Goal: Task Accomplishment & Management: Manage account settings

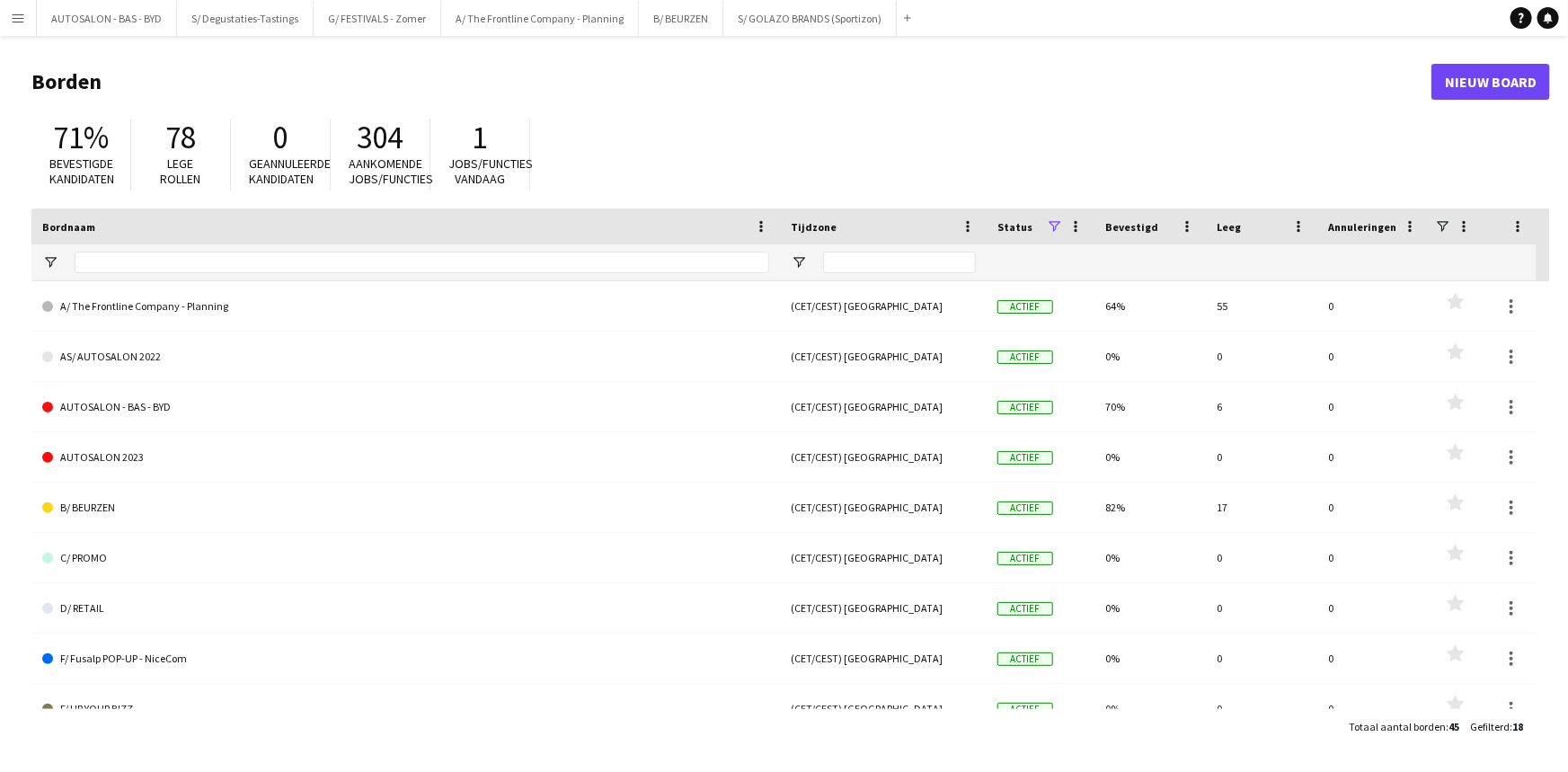
click at [21, 18] on app-icon "Menu" at bounding box center [17, 17] width 15 height 15
click at [18, 11] on app-icon "Menu" at bounding box center [17, 17] width 15 height 15
click at [21, 25] on button "Menu" at bounding box center [17, 17] width 36 height 36
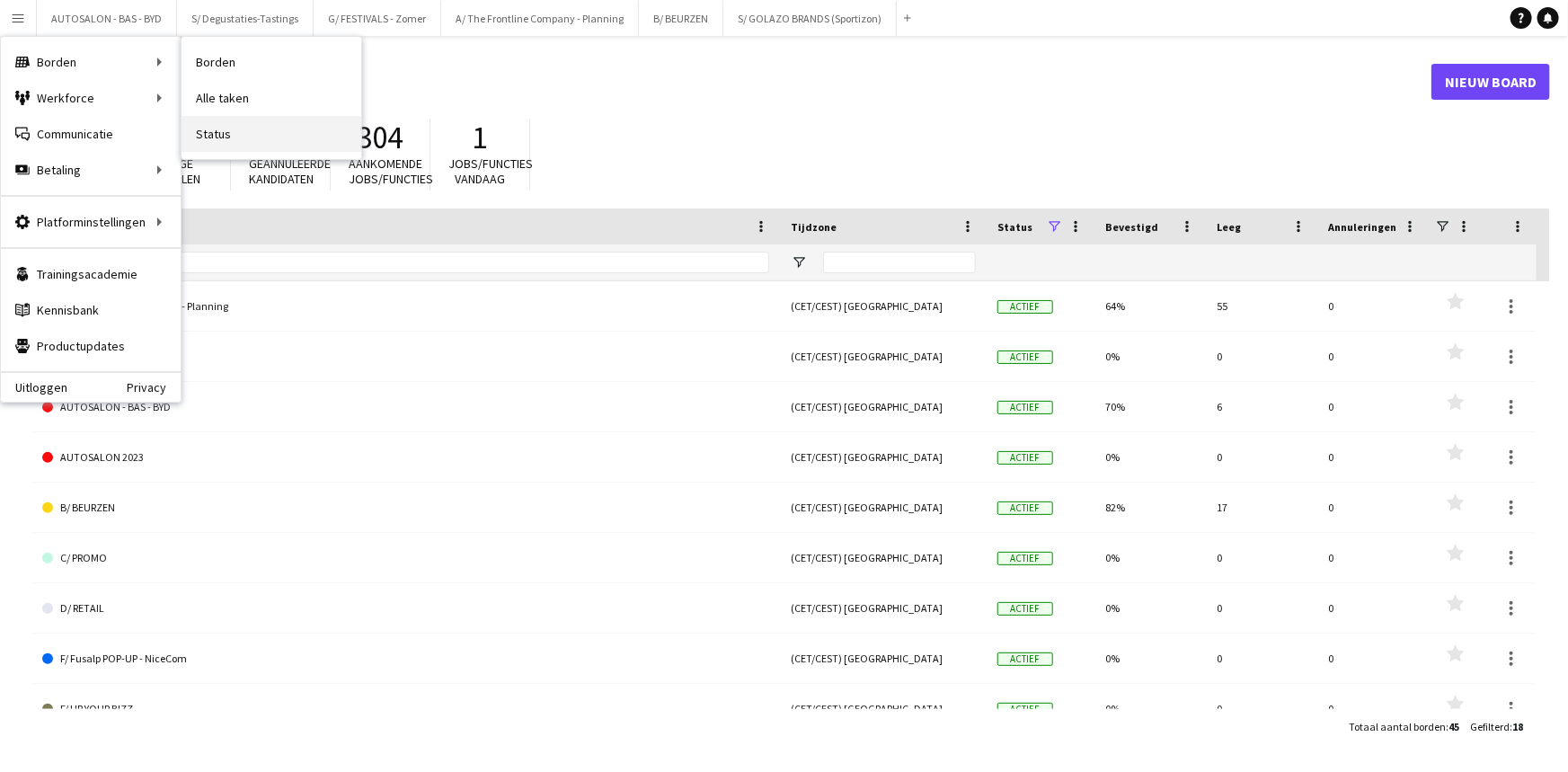
click at [238, 131] on link "Status" at bounding box center [271, 134] width 180 height 36
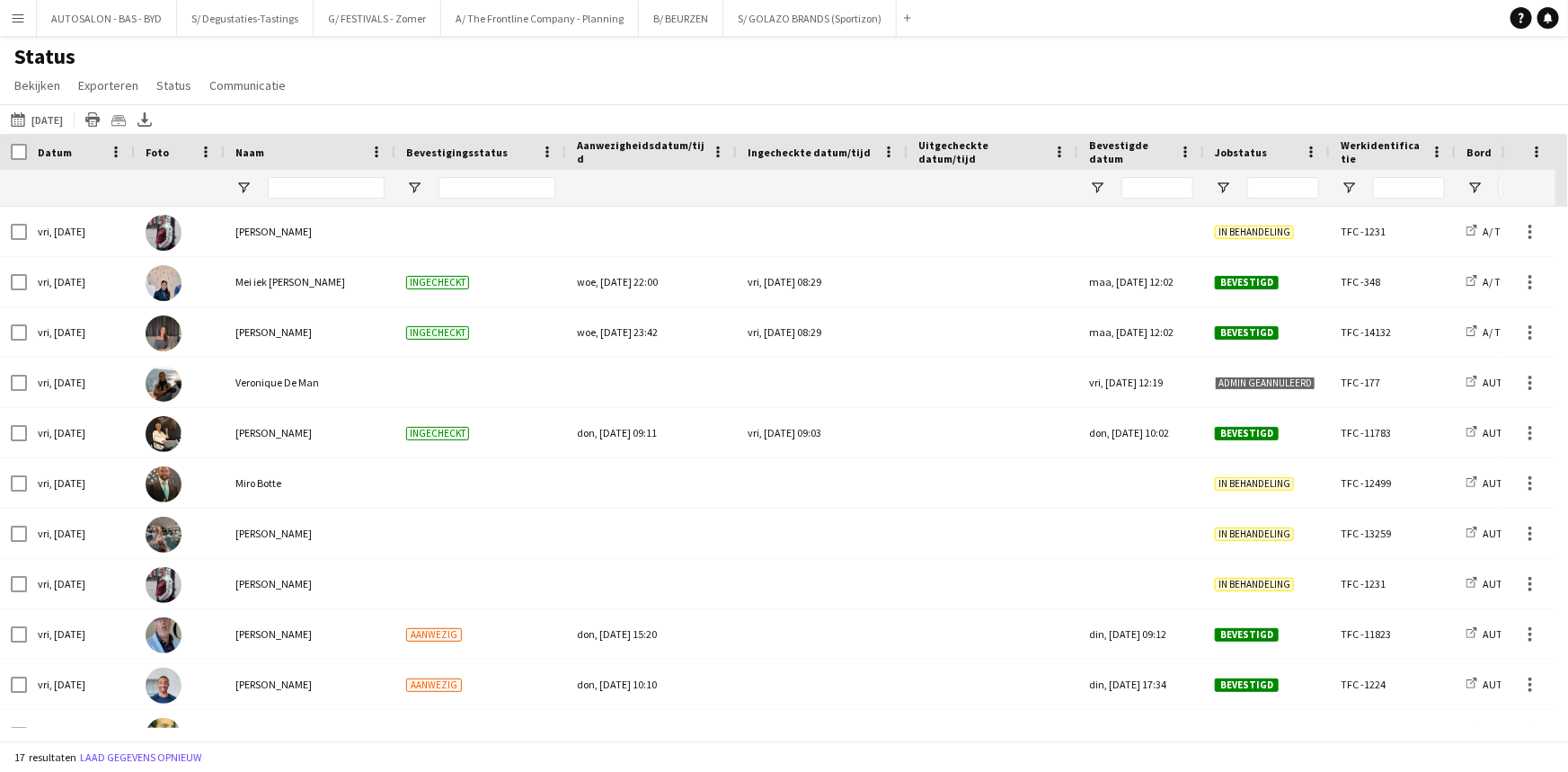
click at [42, 151] on span "Datum" at bounding box center [54, 152] width 34 height 14
click at [59, 126] on button "[DATE] tot [DATE] [DATE]" at bounding box center [36, 119] width 59 height 21
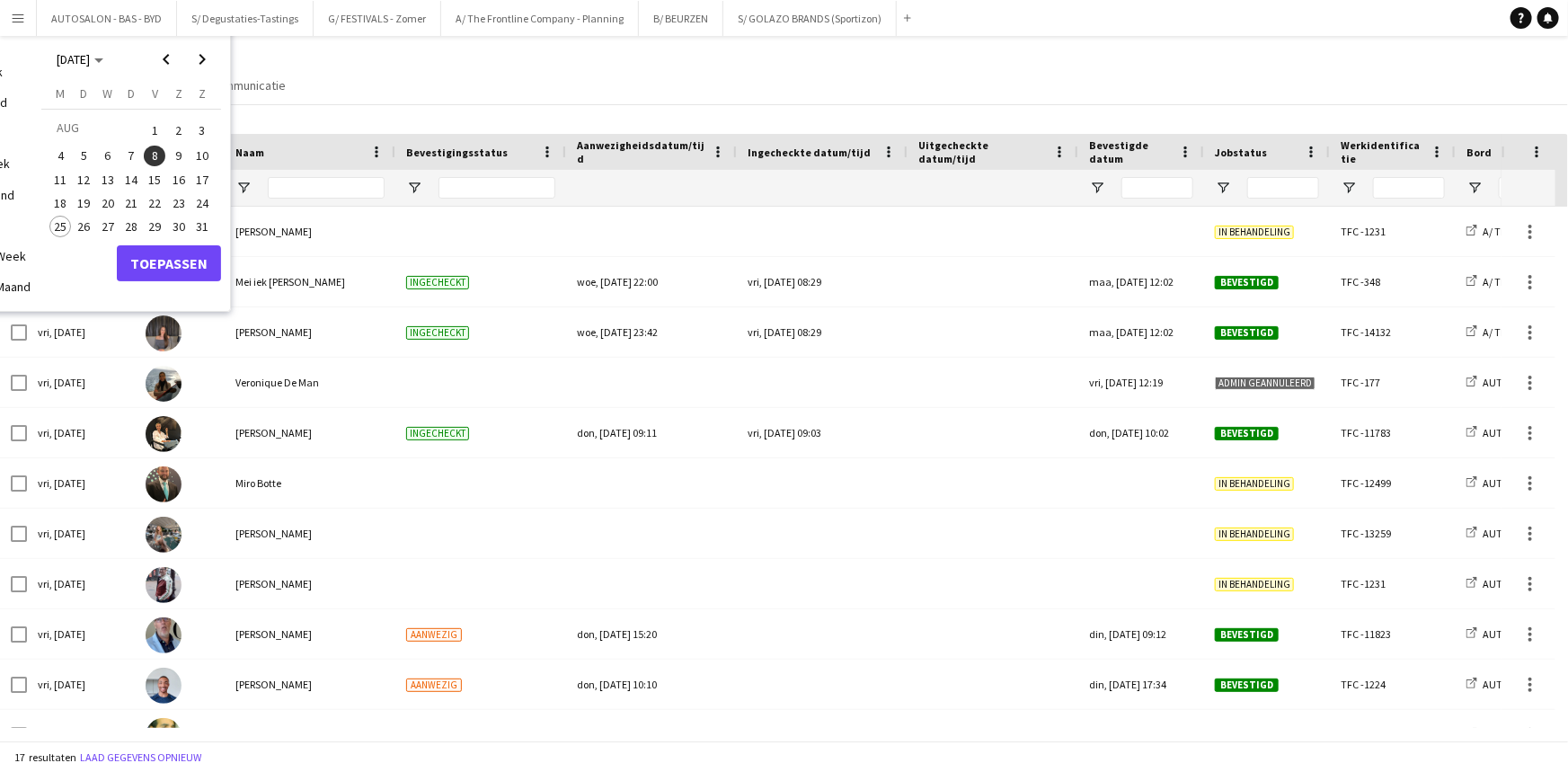
click at [59, 120] on app-daterange-btn "[DATE] tot [DATE] [DATE] Vandaag Deze Week Deze Maand Gisteren Vorige Week Vori…" at bounding box center [36, 119] width 59 height 21
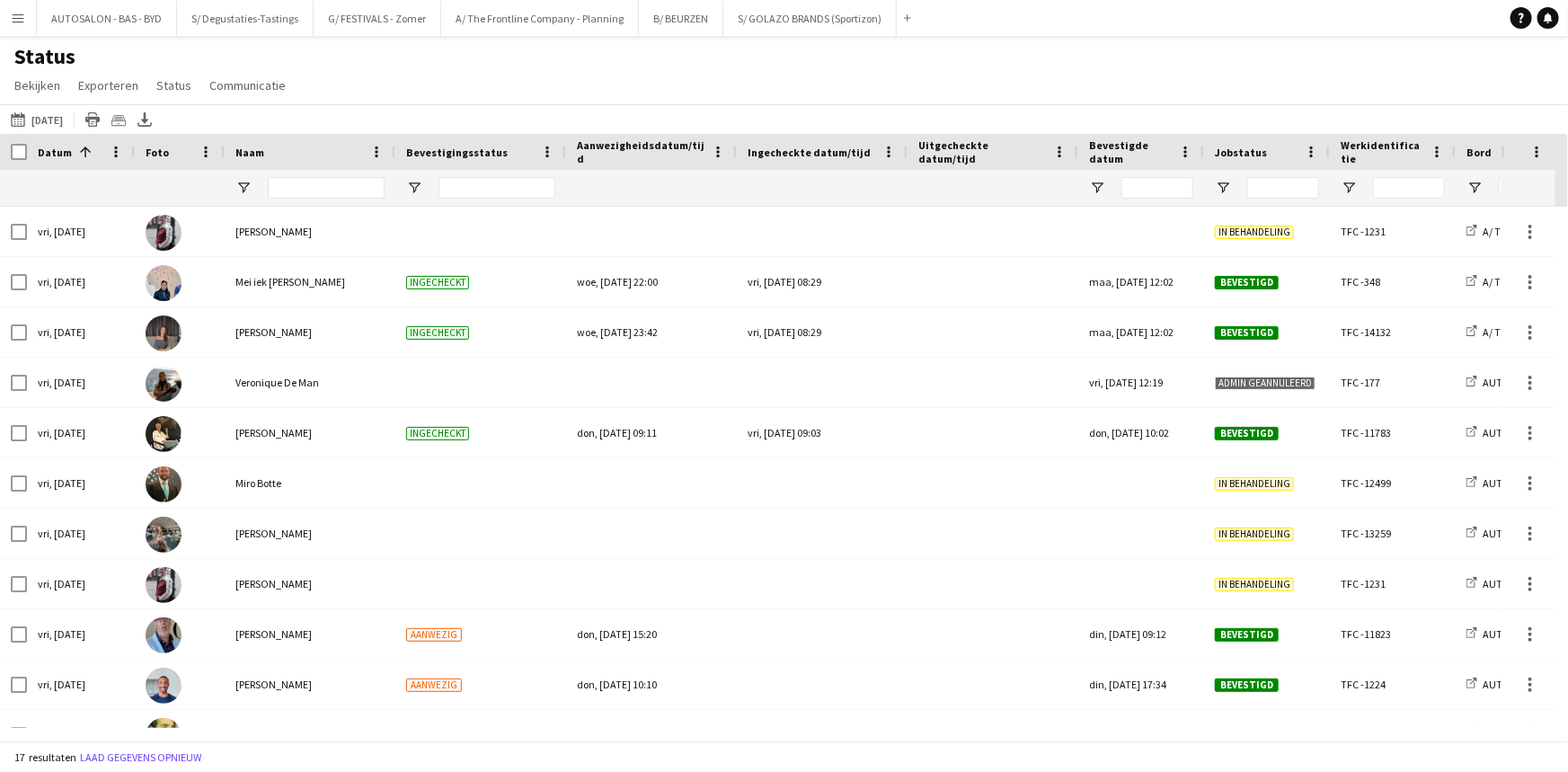
click at [67, 116] on button "[DATE] tot [DATE] [DATE]" at bounding box center [36, 119] width 59 height 21
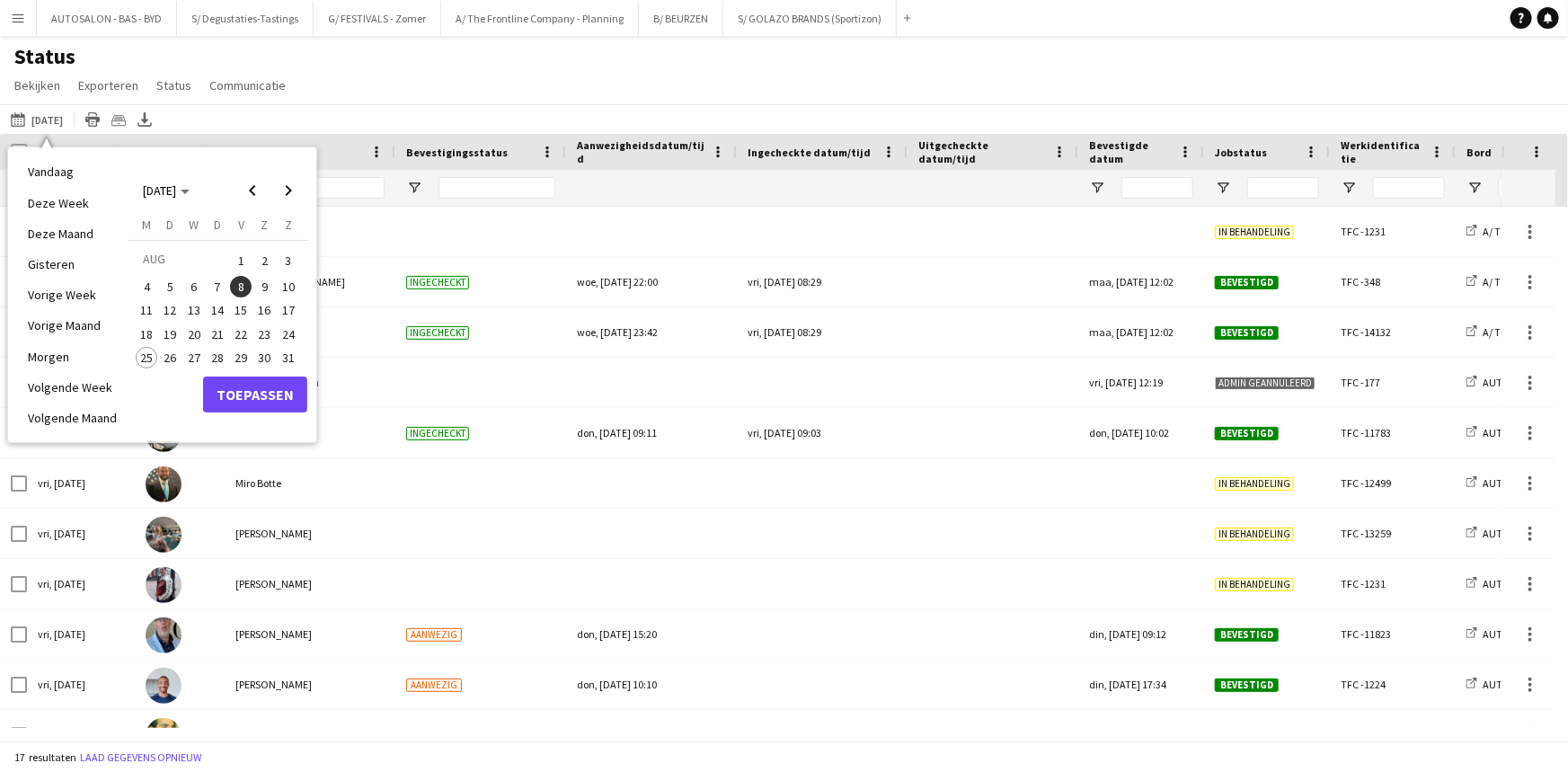
click at [169, 358] on span "26" at bounding box center [170, 357] width 21 height 21
click at [243, 402] on button "Toepassen" at bounding box center [256, 394] width 105 height 36
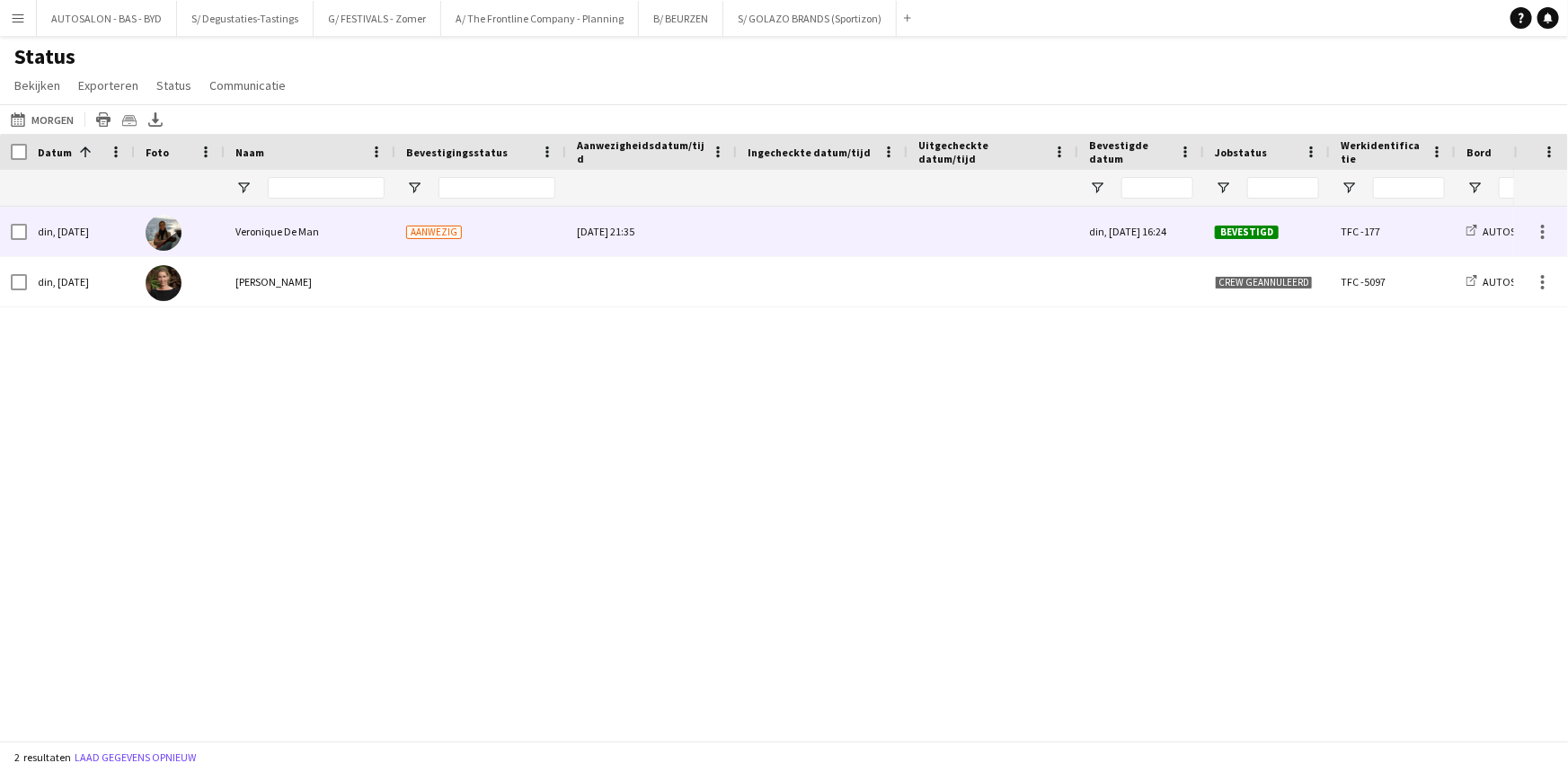
click at [163, 230] on img at bounding box center [163, 232] width 36 height 36
click at [271, 233] on span "Veronique De Man" at bounding box center [277, 232] width 83 height 14
click at [92, 233] on div "din, [DATE]" at bounding box center [80, 231] width 108 height 49
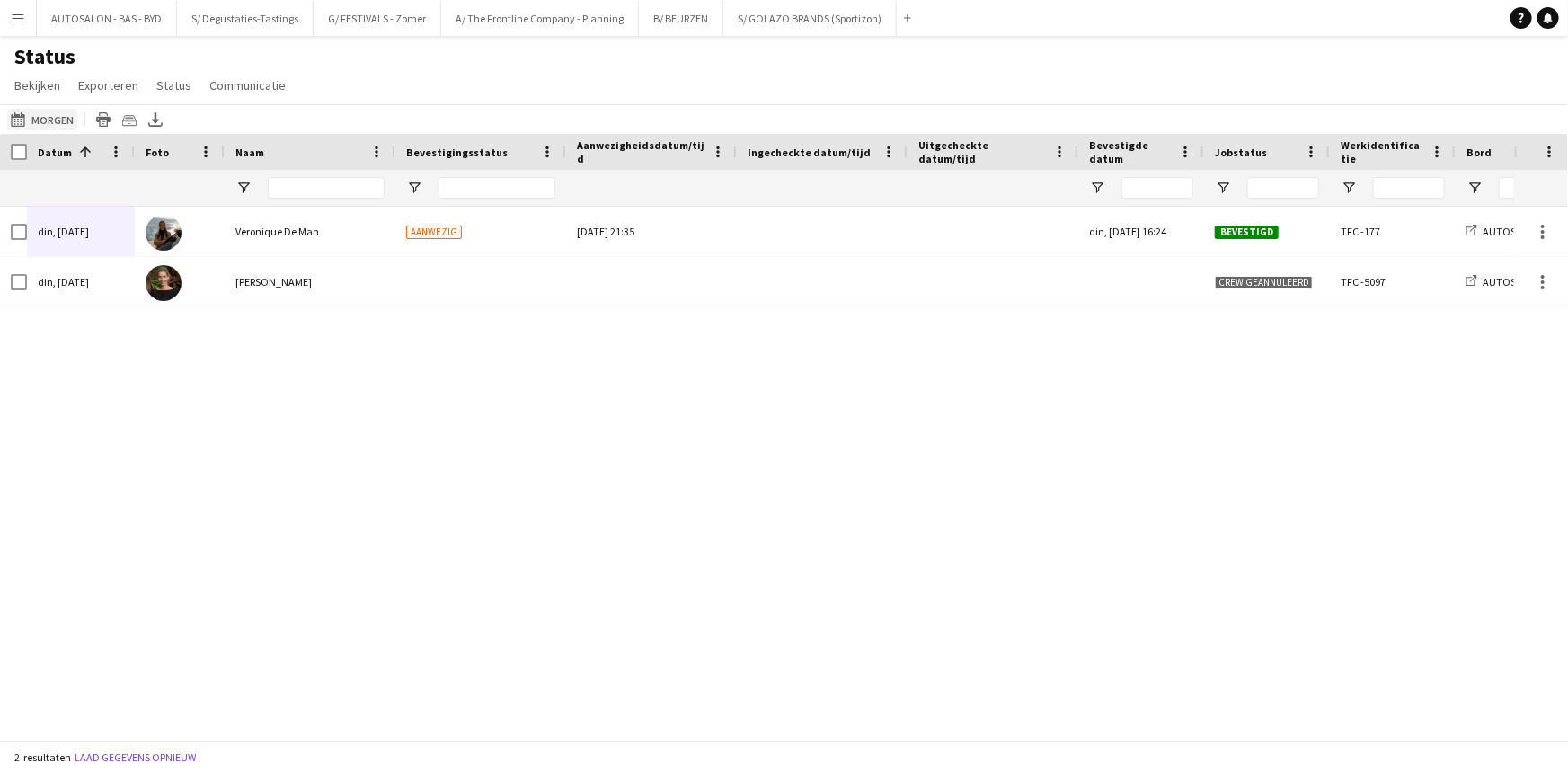
click at [60, 119] on button "[DATE] tot [DATE] Morgen" at bounding box center [42, 119] width 70 height 21
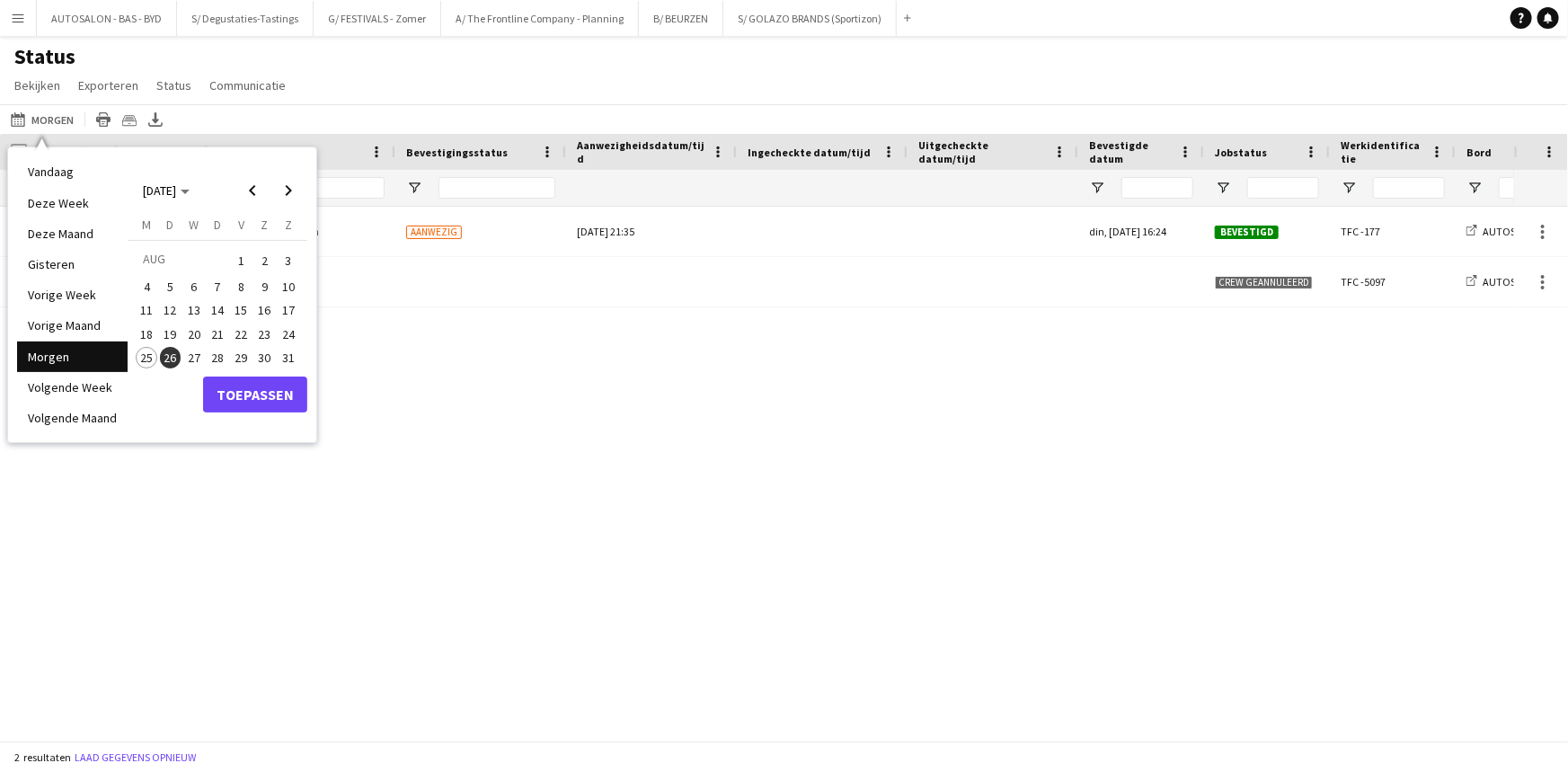
click at [190, 356] on span "27" at bounding box center [194, 357] width 21 height 21
click at [231, 393] on button "Toepassen" at bounding box center [256, 394] width 105 height 36
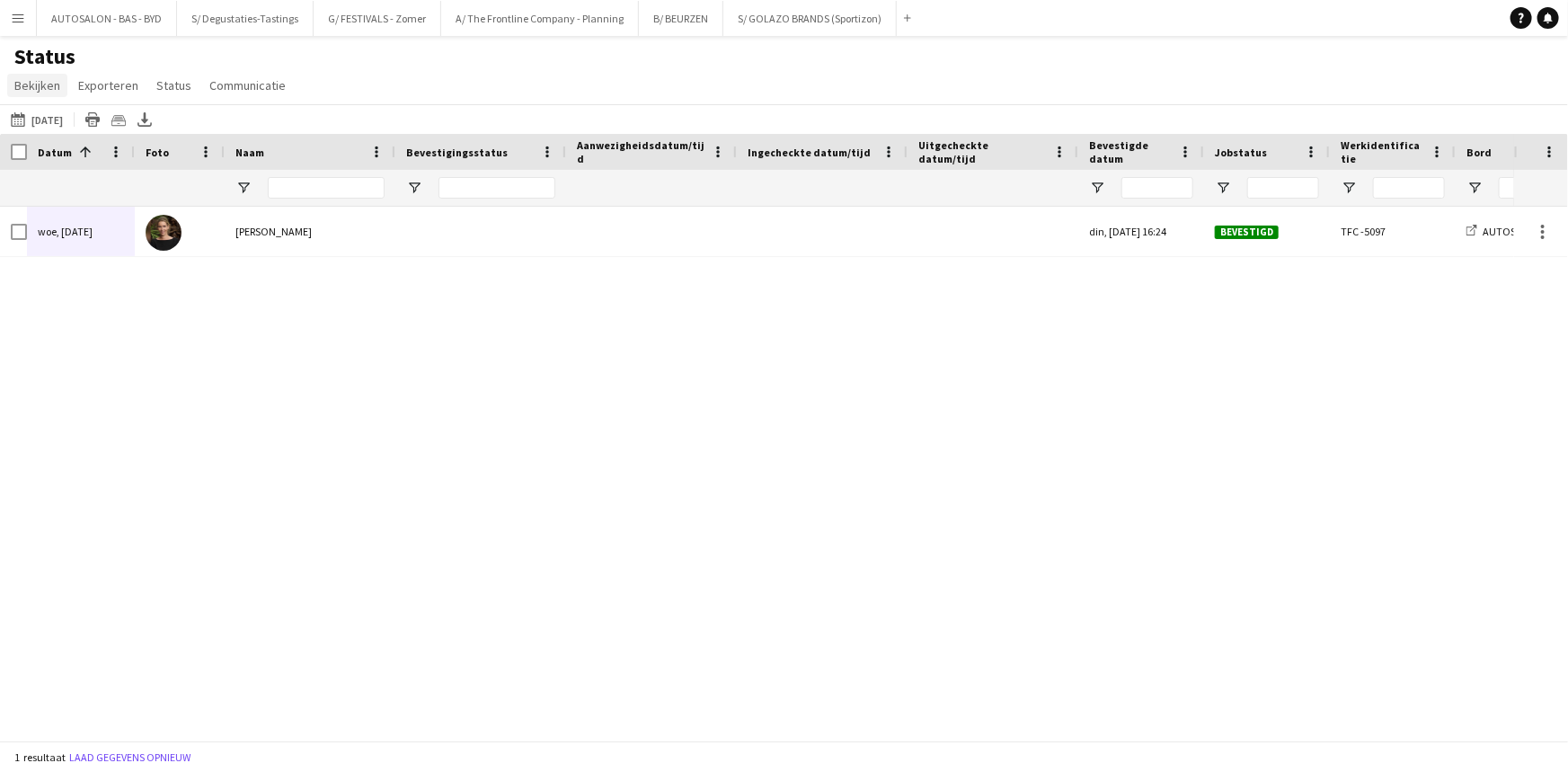
click at [37, 90] on span "Bekijken" at bounding box center [37, 85] width 46 height 16
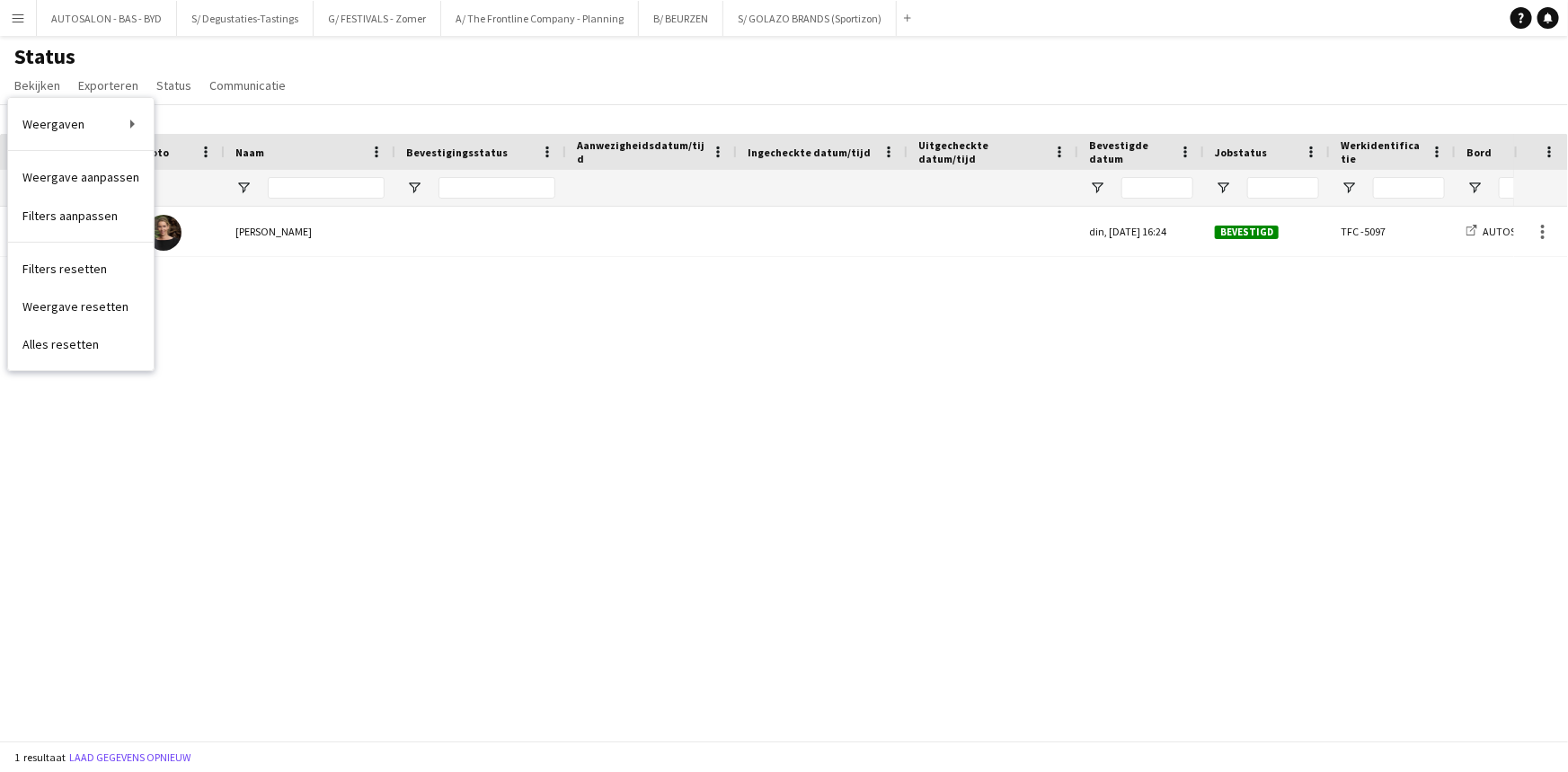
click at [328, 96] on div "Status Bekijken Weergaven Standaardweergave Nieuwe weergave Bekijk bijwerken We…" at bounding box center [784, 74] width 1568 height 61
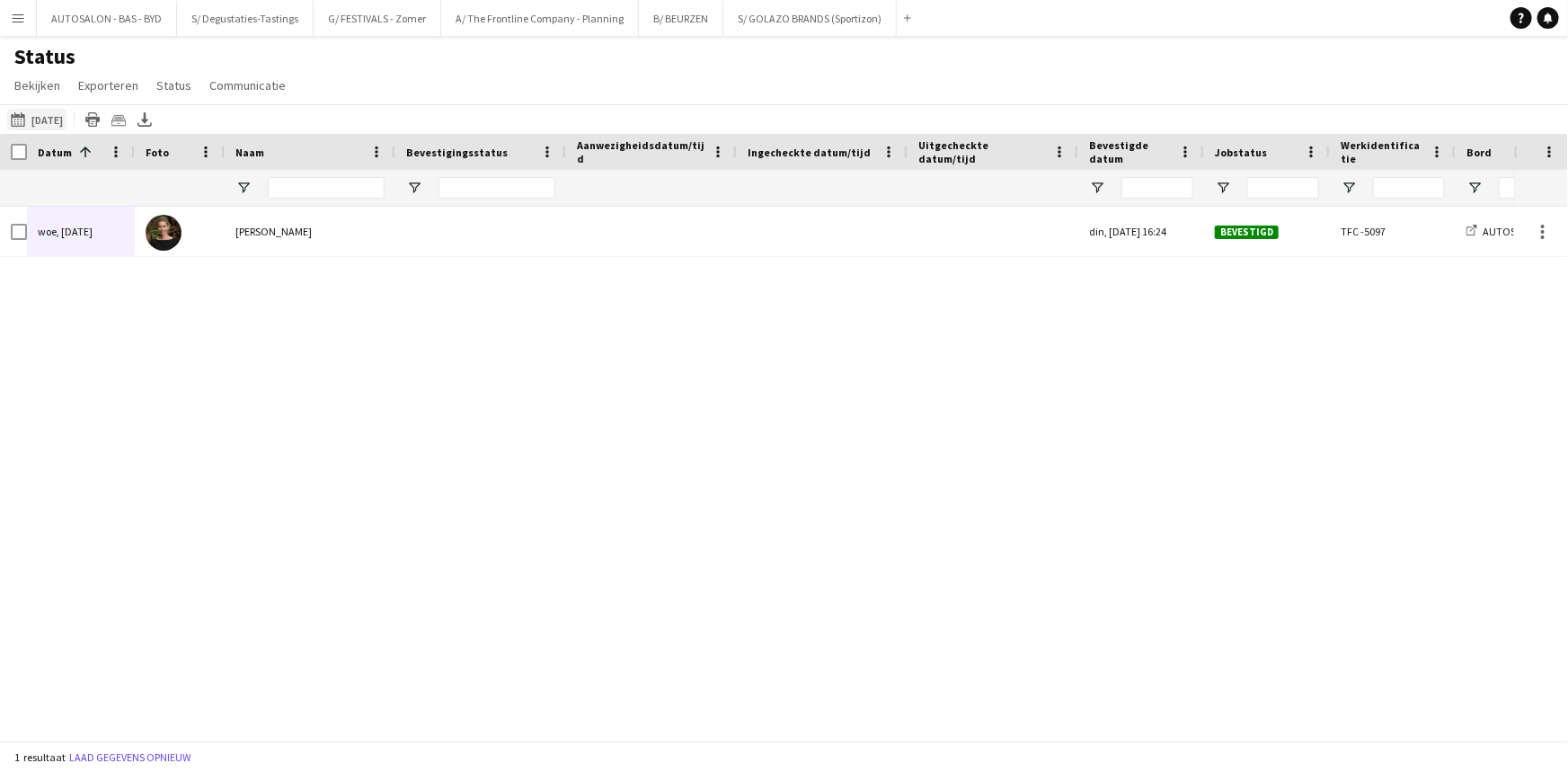
click at [50, 121] on button "[DATE] tot [DATE] [DATE]" at bounding box center [36, 119] width 59 height 21
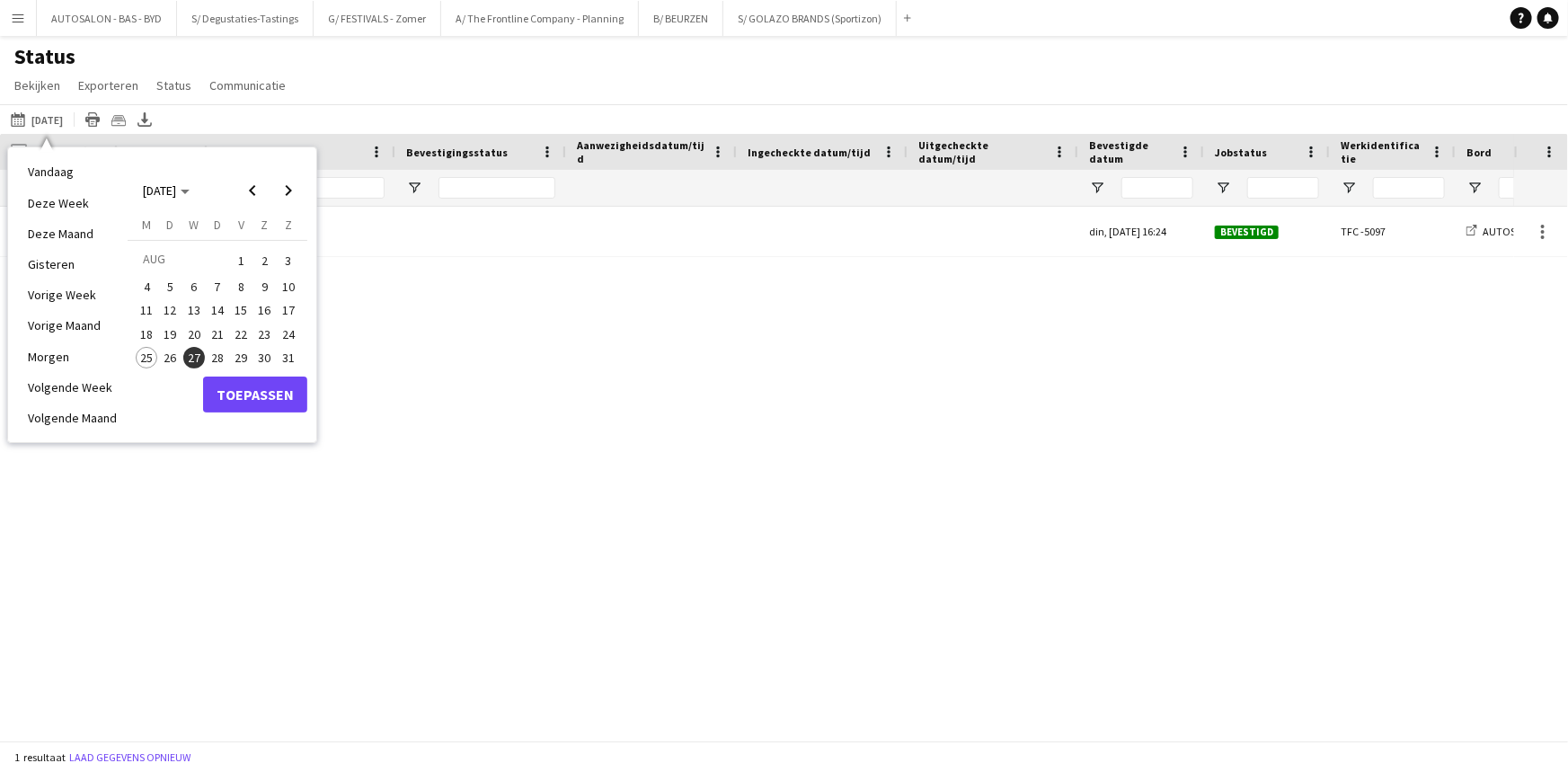
click at [168, 358] on span "26" at bounding box center [170, 357] width 21 height 21
click at [240, 397] on button "Toepassen" at bounding box center [256, 394] width 105 height 36
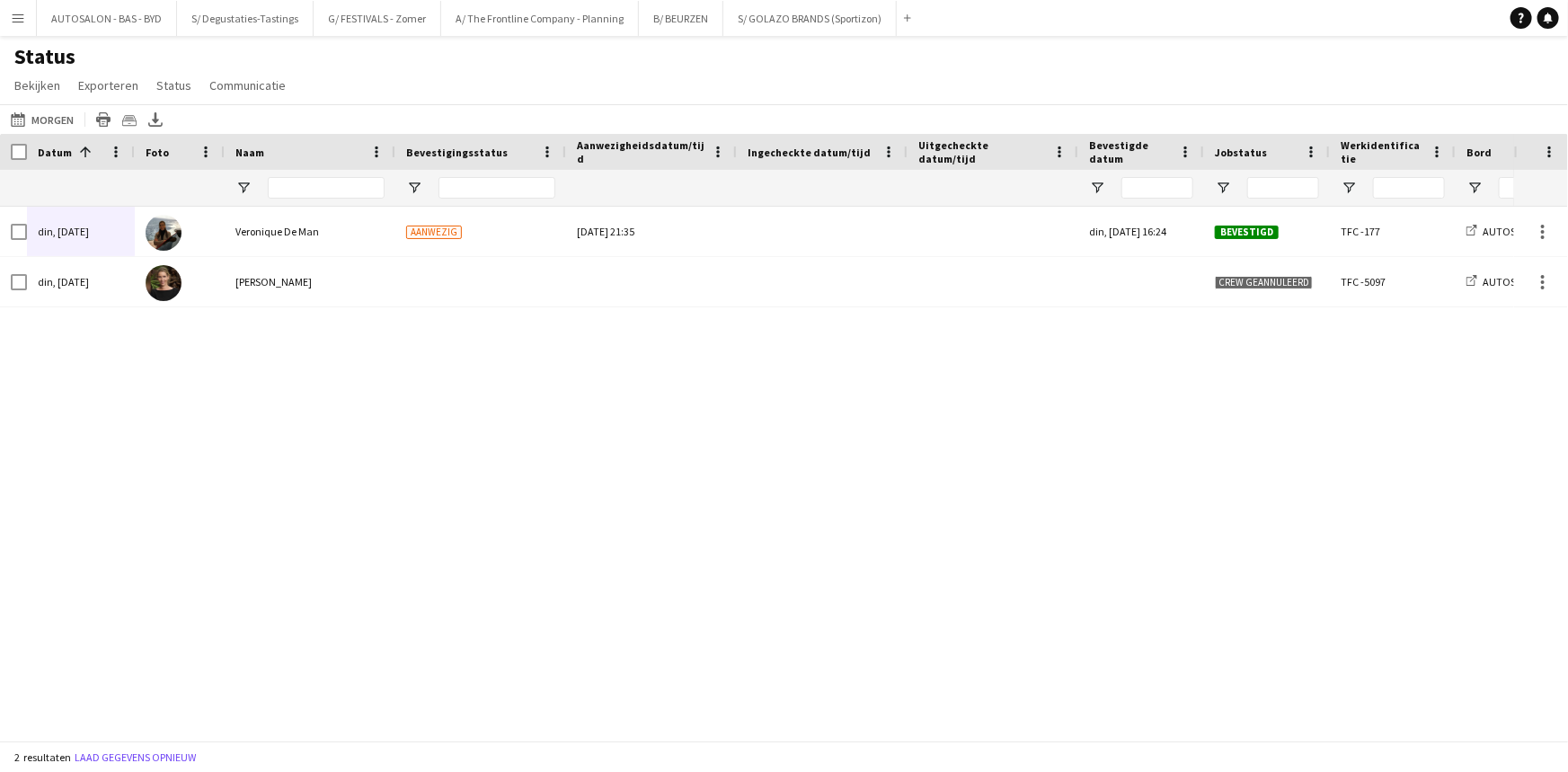
drag, startPoint x: 709, startPoint y: 406, endPoint x: 755, endPoint y: 420, distance: 48.1
click at [707, 404] on div "din, [DATE] Veronique De Man Aanwezig [DATE] 21:35 din, [DATE] 16:24 Bevestigd …" at bounding box center [757, 467] width 1515 height 521
click at [587, 333] on div "din, [DATE] Veronique De Man Aanwezig [DATE] 21:35 din, [DATE] 16:24 Bevestigd …" at bounding box center [757, 467] width 1515 height 521
click at [661, 11] on button "B/ BEURZEN Sluiten" at bounding box center [681, 18] width 84 height 35
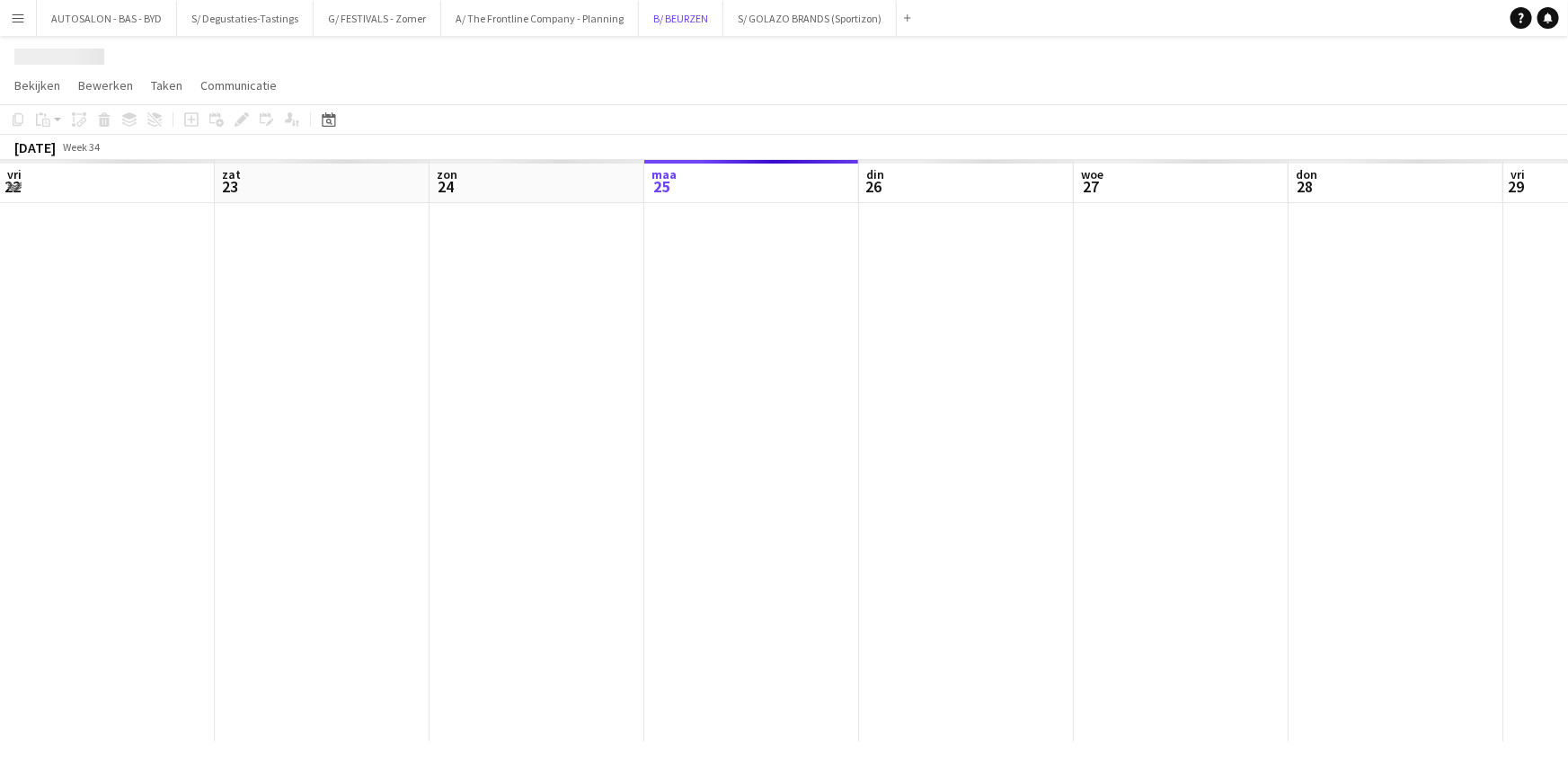
scroll to position [0, 430]
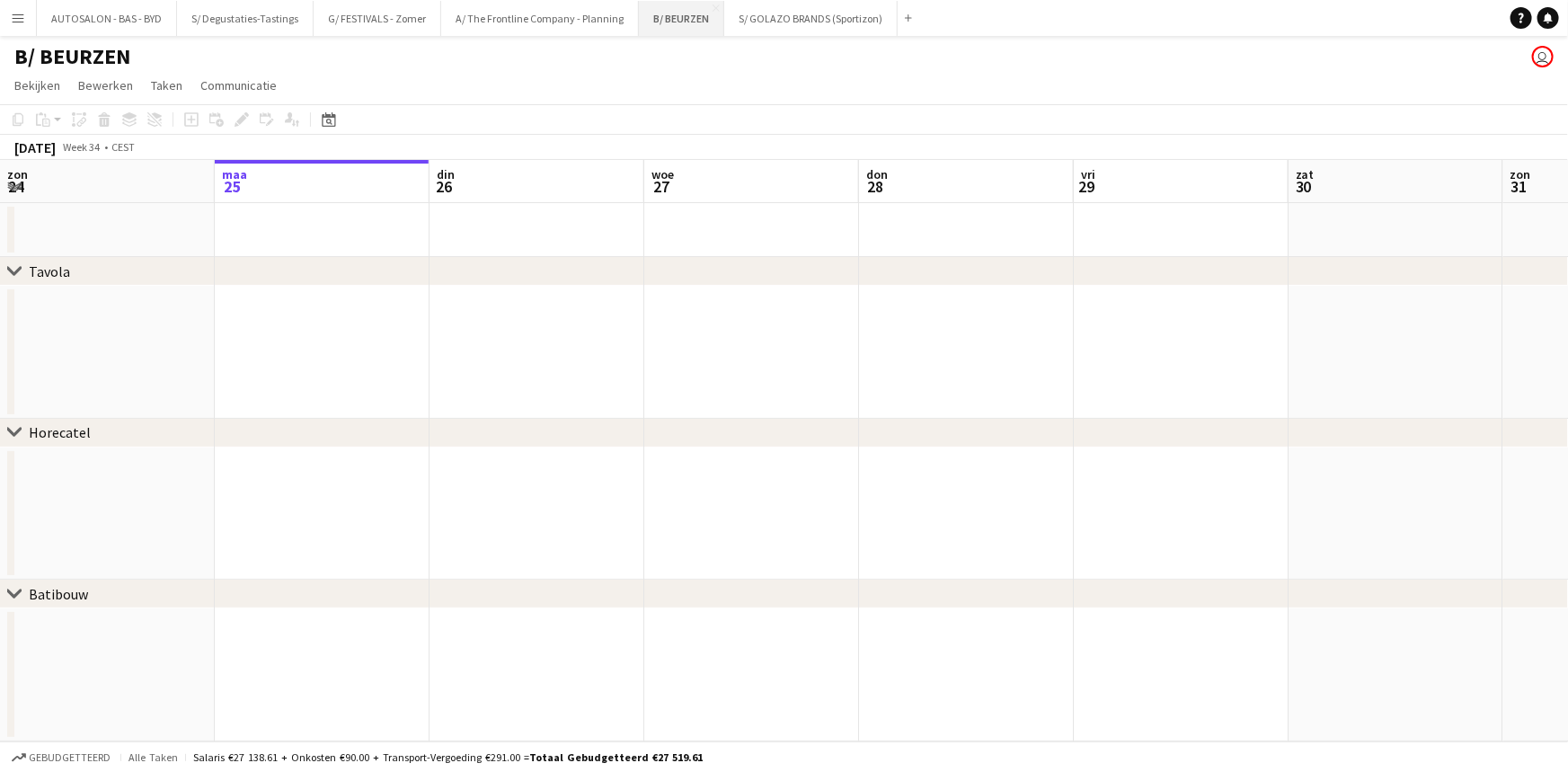
click at [654, 18] on button "B/ BEURZEN Sluiten" at bounding box center [682, 18] width 85 height 35
click at [865, 290] on app-calendar-viewport "vri 22 zat 23 [DATE] din 26 woe 27 don 28 vri 29 zat 30 [DATE] 1 din 2 woe 3" at bounding box center [784, 450] width 1568 height 581
click at [18, 15] on app-icon "Menu" at bounding box center [17, 17] width 15 height 15
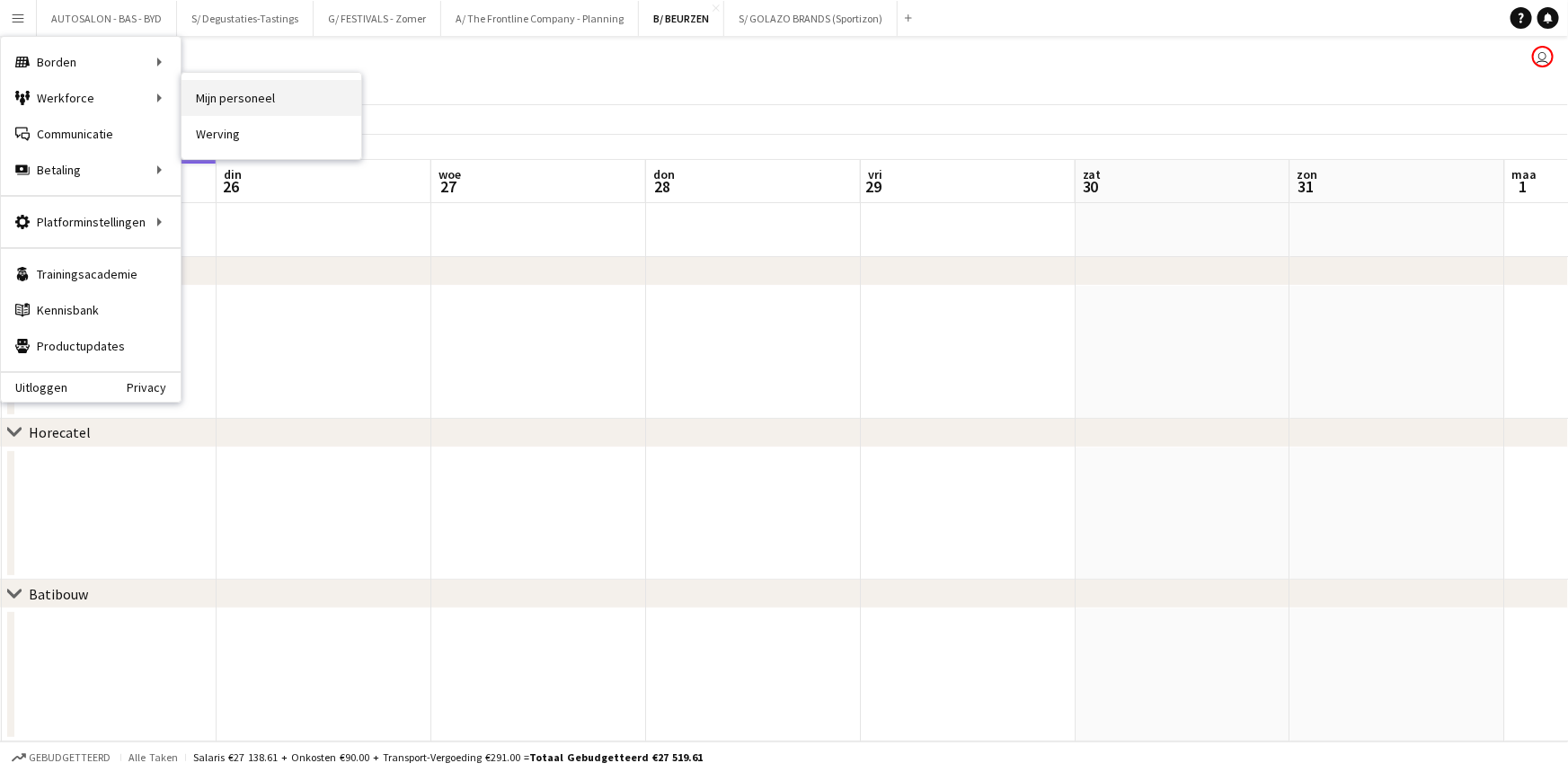
click at [247, 107] on link "Mijn personeel" at bounding box center [271, 98] width 180 height 36
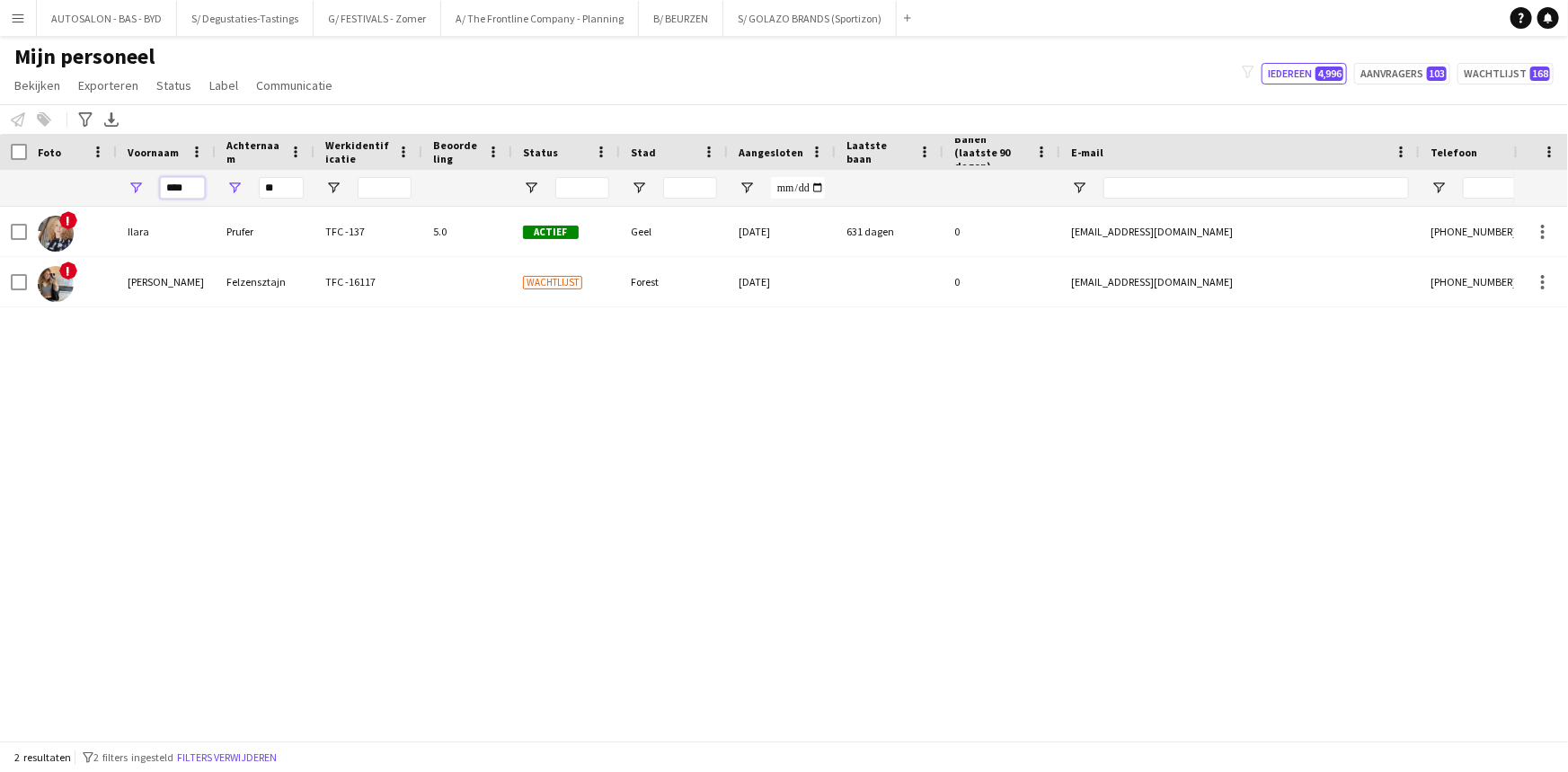
click at [174, 187] on input "****" at bounding box center [182, 188] width 45 height 21
click at [278, 191] on input "**" at bounding box center [281, 188] width 45 height 21
click at [278, 190] on input "**" at bounding box center [281, 188] width 45 height 21
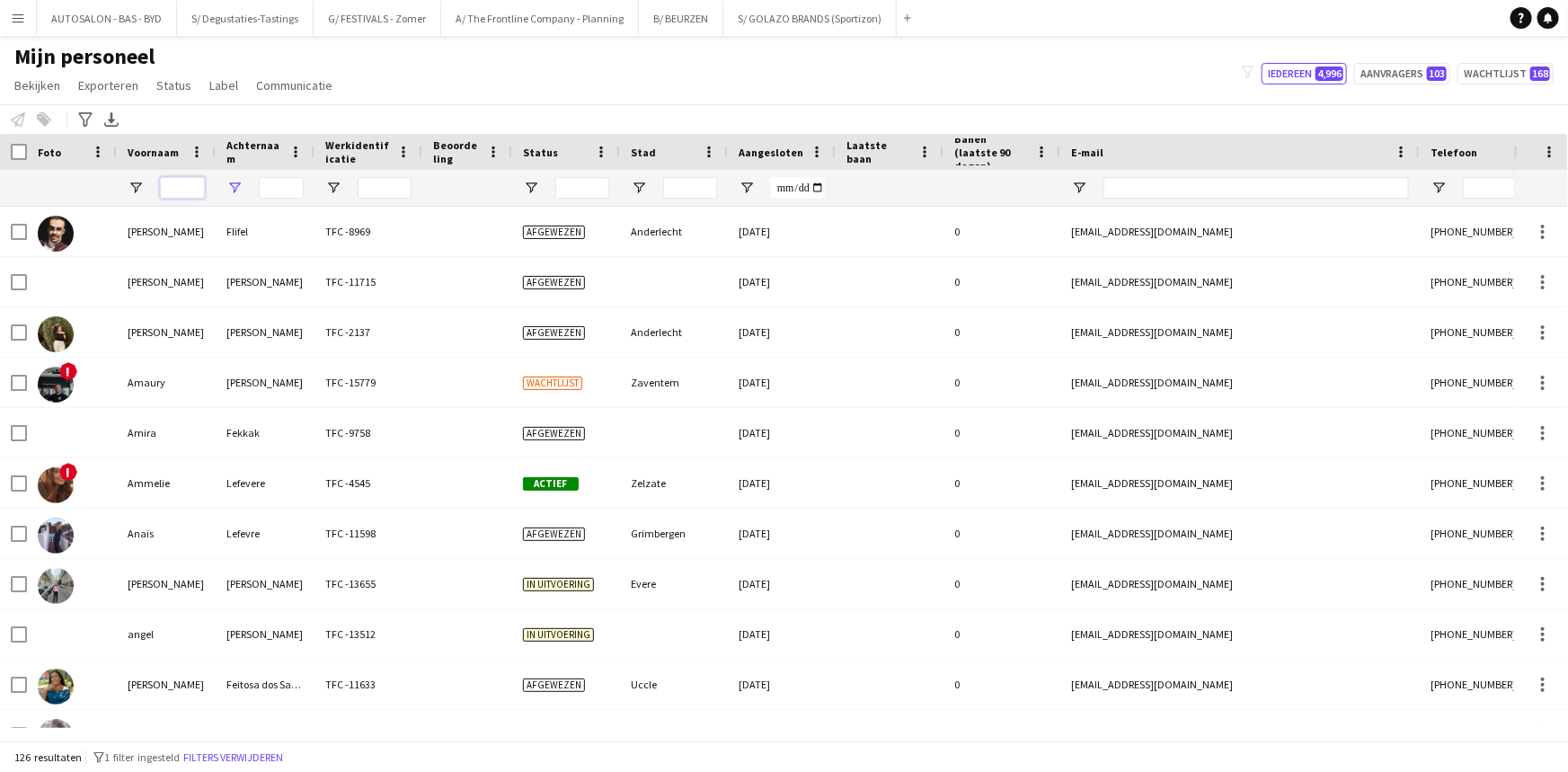
click at [179, 189] on input "Voornaam Filter Invoer" at bounding box center [182, 188] width 45 height 21
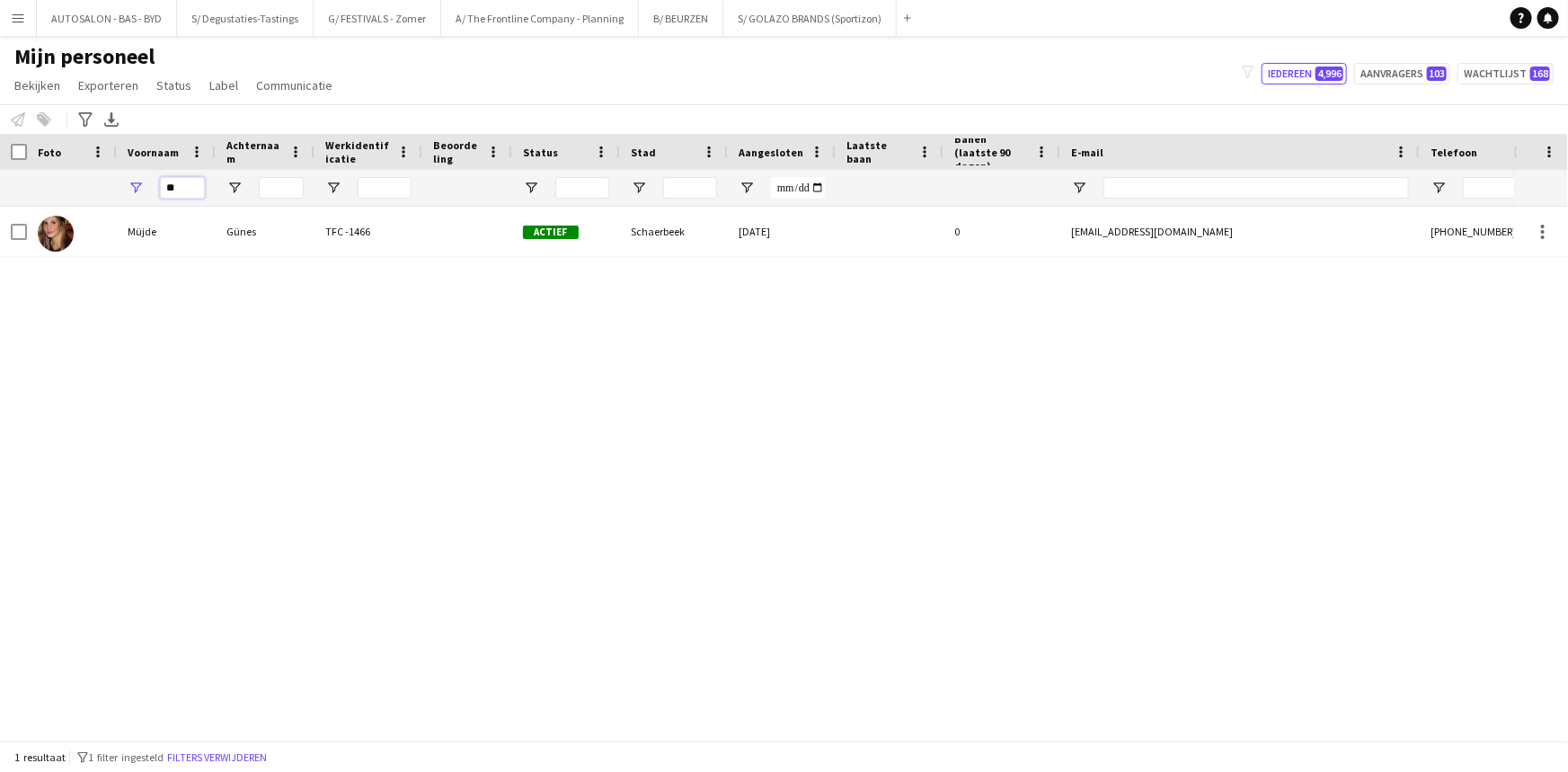
type input "**"
click at [350, 237] on div "TFC -1466" at bounding box center [368, 231] width 108 height 49
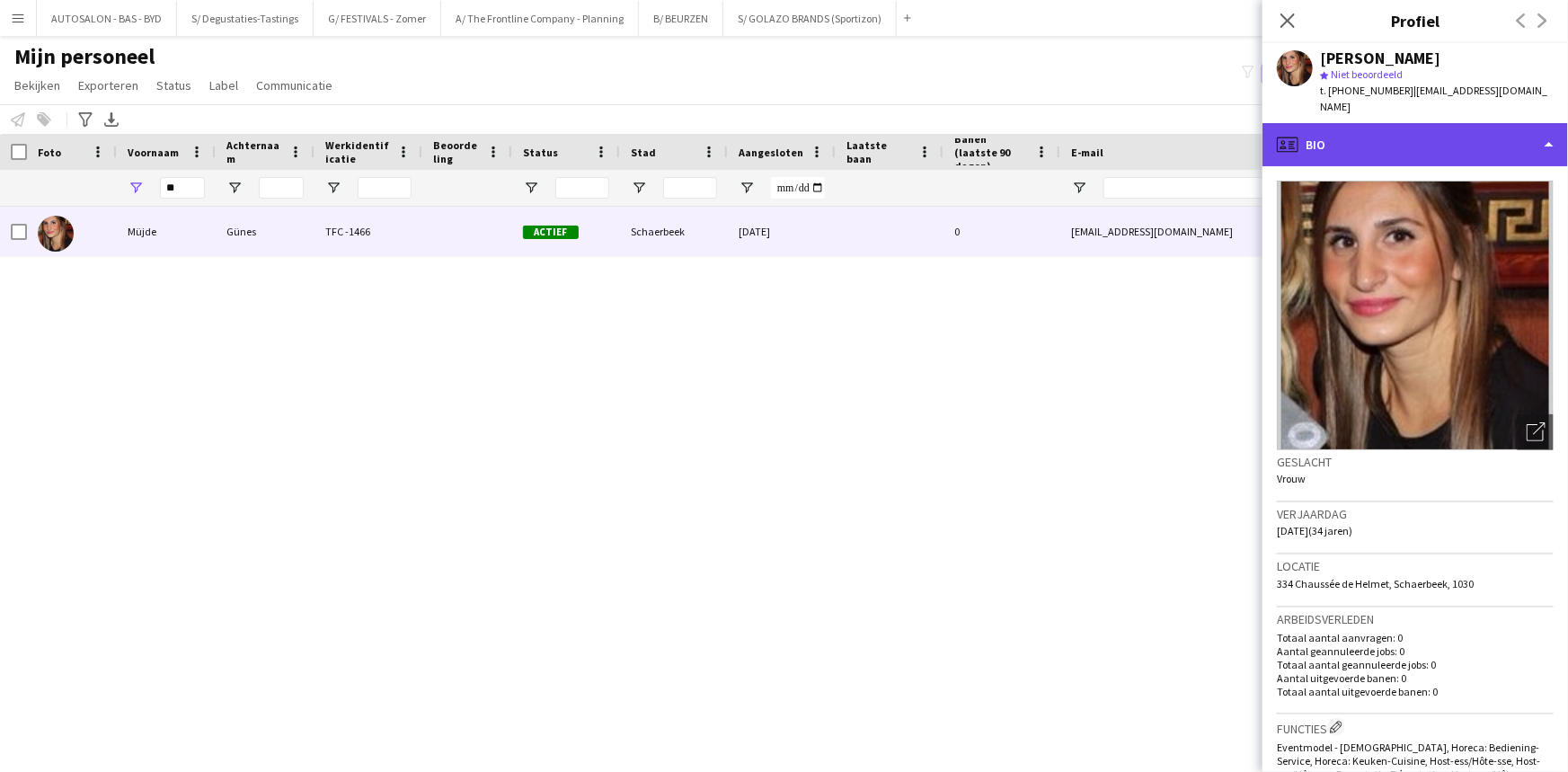
click at [1469, 132] on div "profile Bio" at bounding box center [1416, 144] width 306 height 44
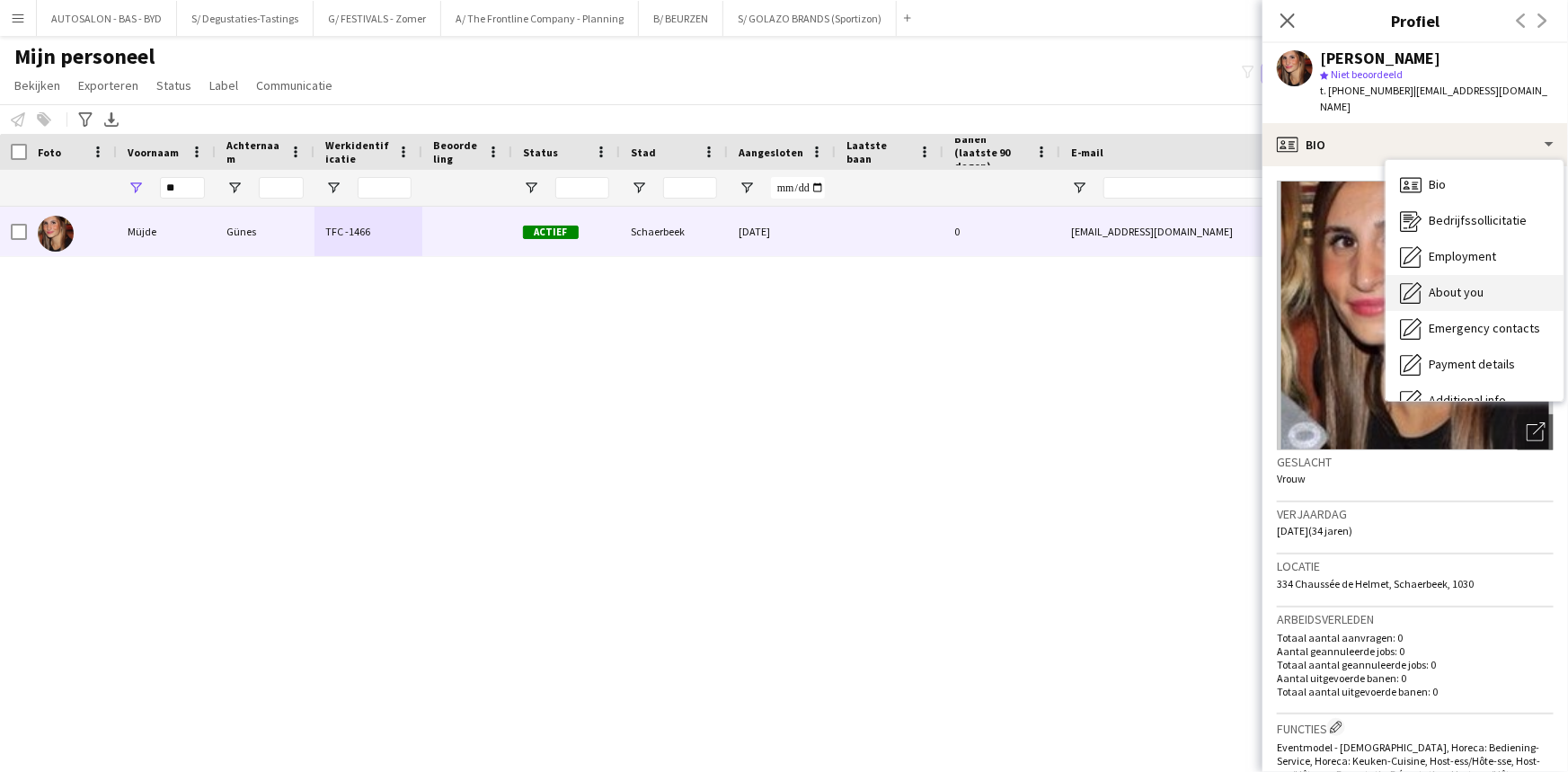
click at [1488, 275] on div "About you About you" at bounding box center [1475, 293] width 178 height 36
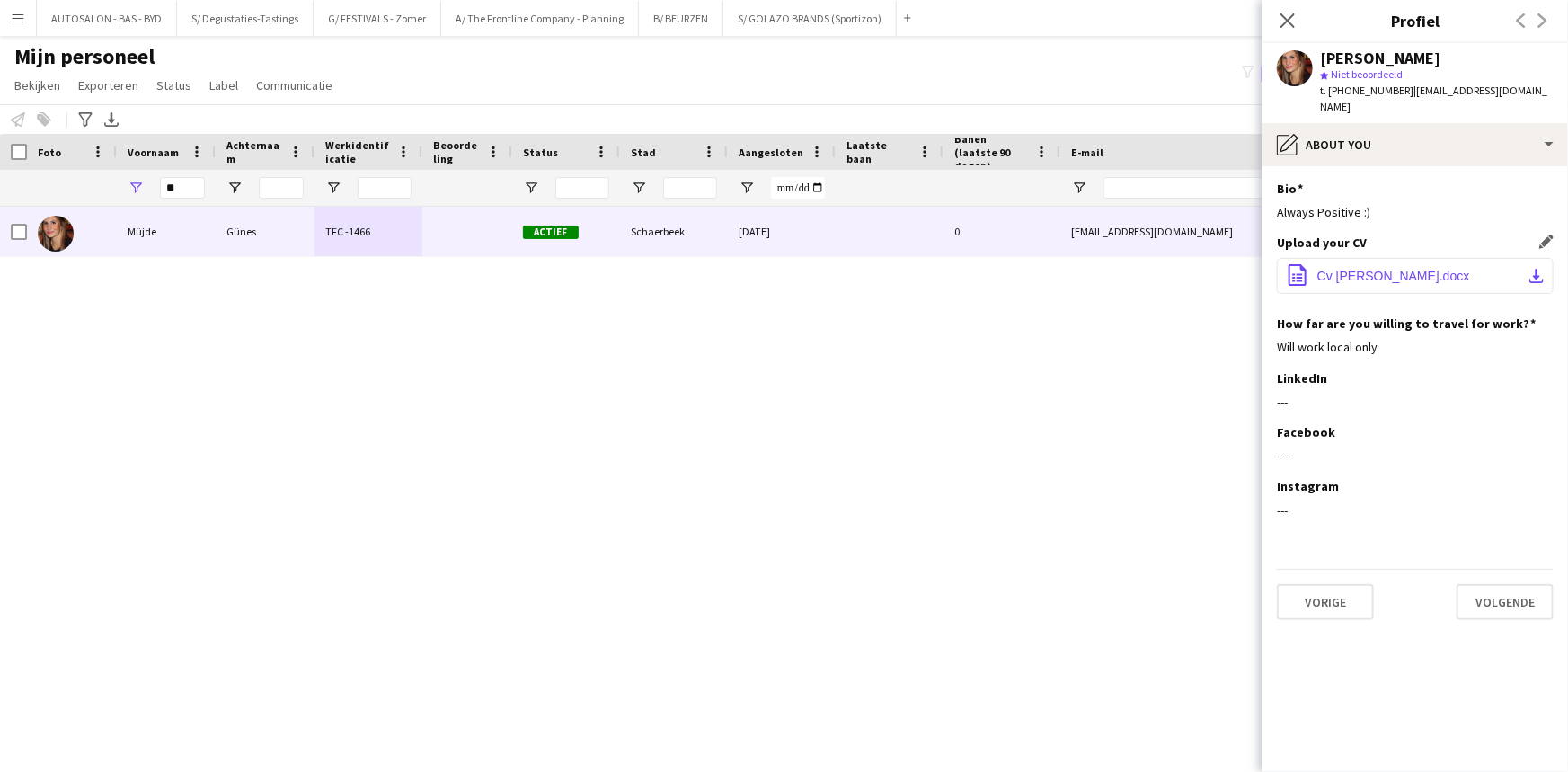
click at [1493, 261] on button "office-file-sheet Cv [PERSON_NAME].docx download-bottom" at bounding box center [1416, 275] width 277 height 36
click at [174, 185] on input "**" at bounding box center [182, 188] width 45 height 21
click at [175, 187] on input "**" at bounding box center [182, 188] width 45 height 21
click at [289, 200] on div at bounding box center [281, 187] width 45 height 36
click at [288, 191] on input "Achternaam Filter Invoer" at bounding box center [281, 188] width 45 height 21
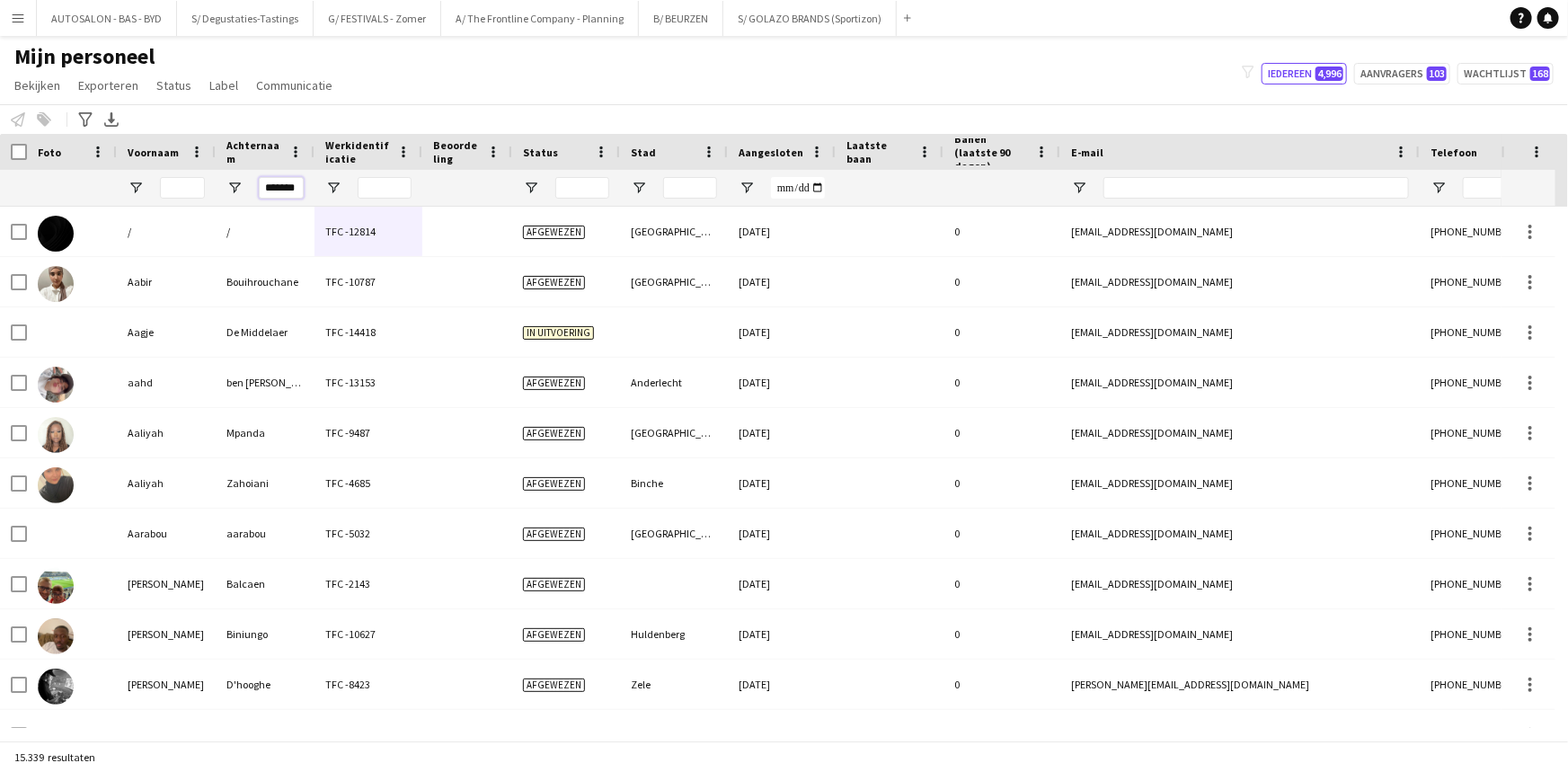
type input "*******"
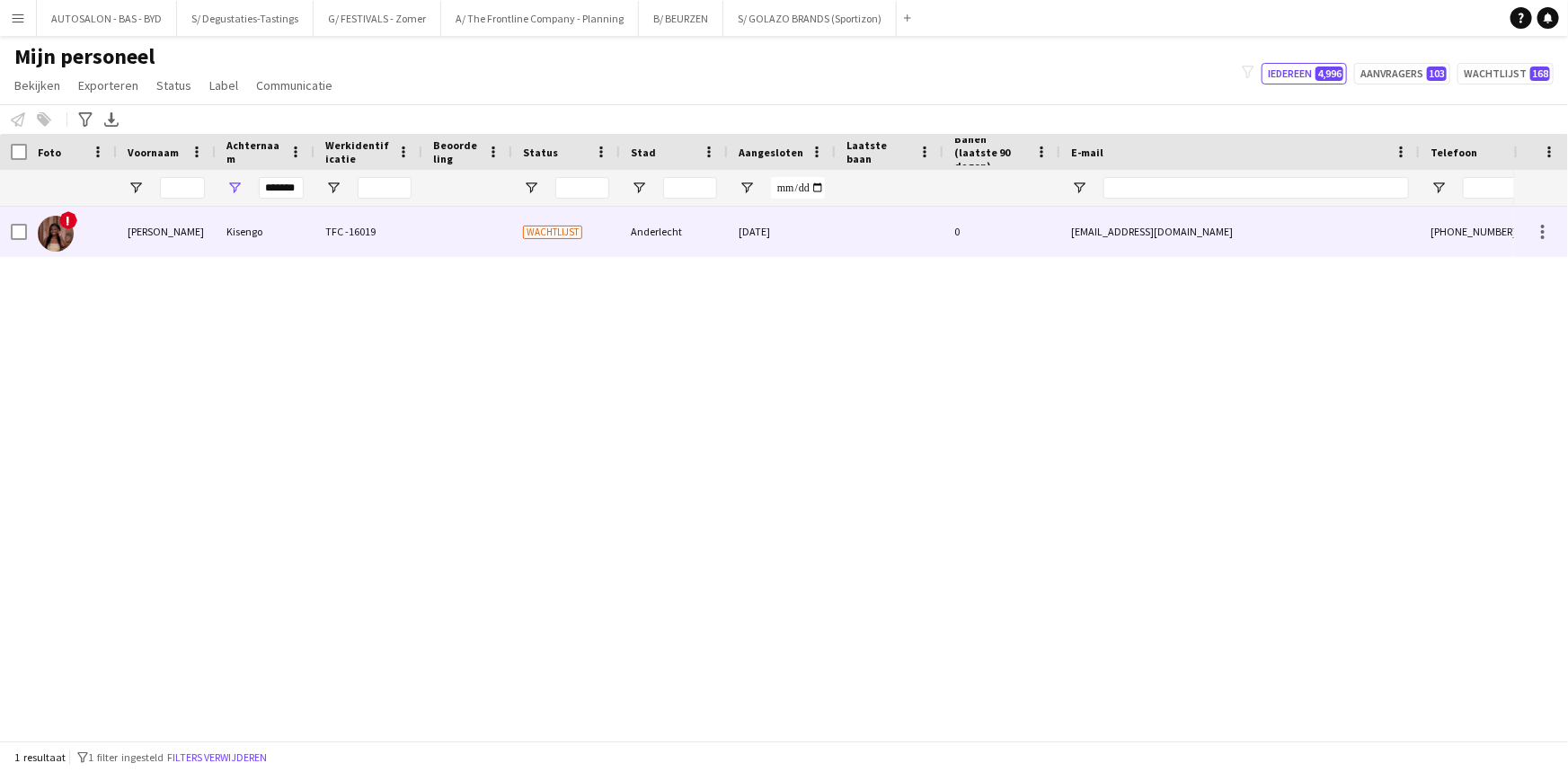
click at [278, 249] on div "Kisengo" at bounding box center [265, 231] width 99 height 49
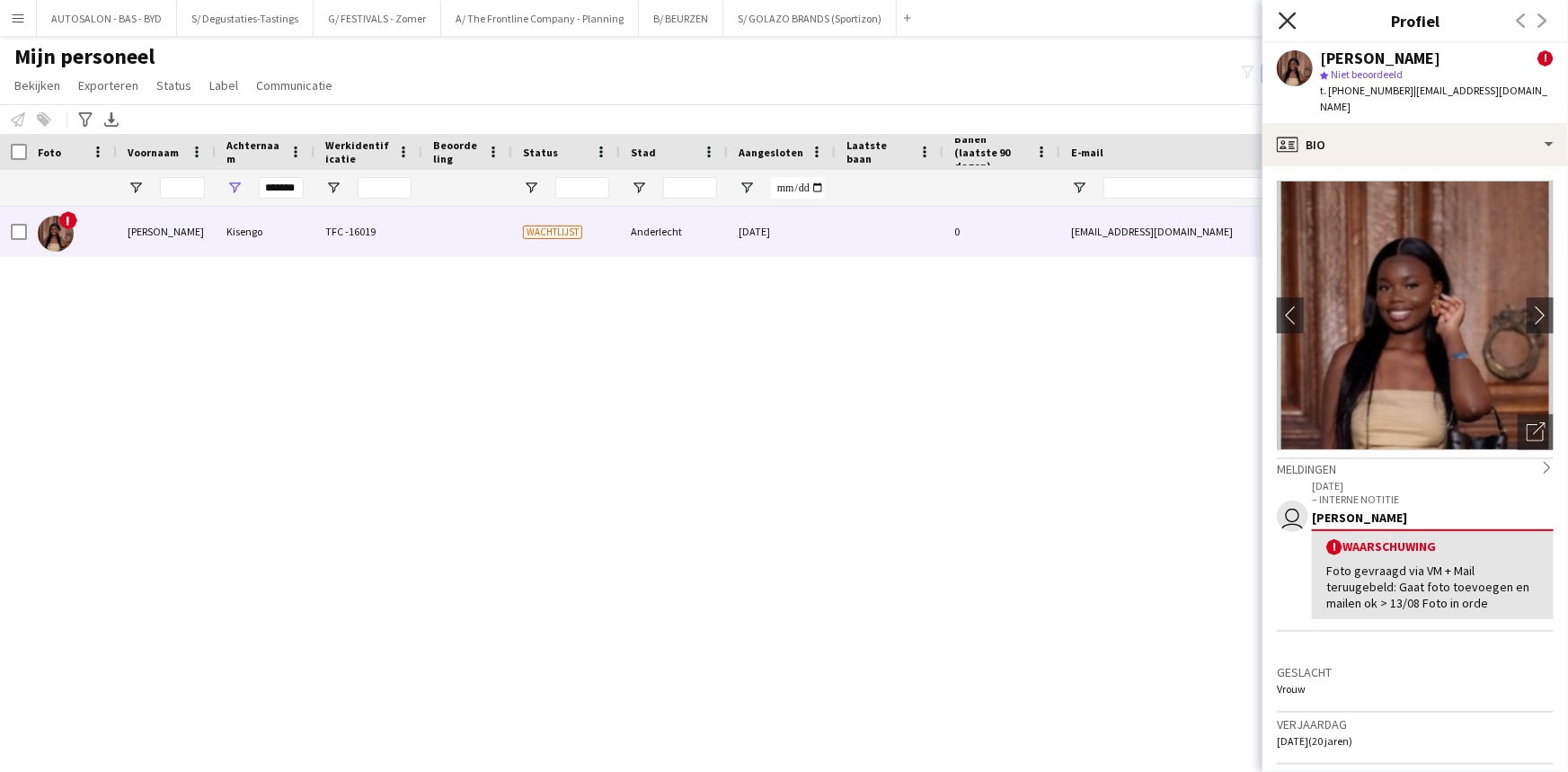
click at [1284, 21] on icon "Sluit pop-in" at bounding box center [1288, 20] width 17 height 17
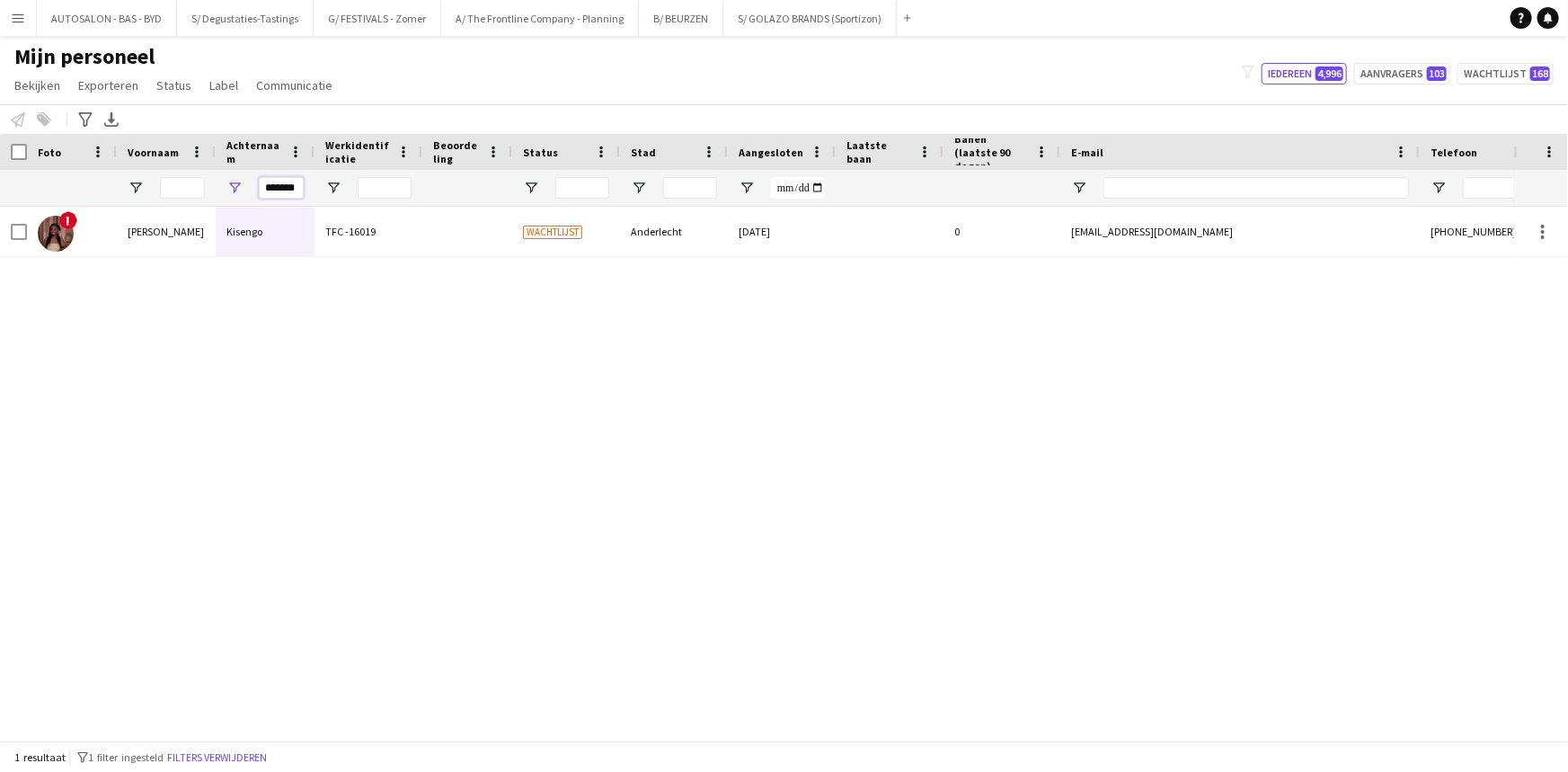
click at [292, 191] on input "*******" at bounding box center [281, 188] width 45 height 21
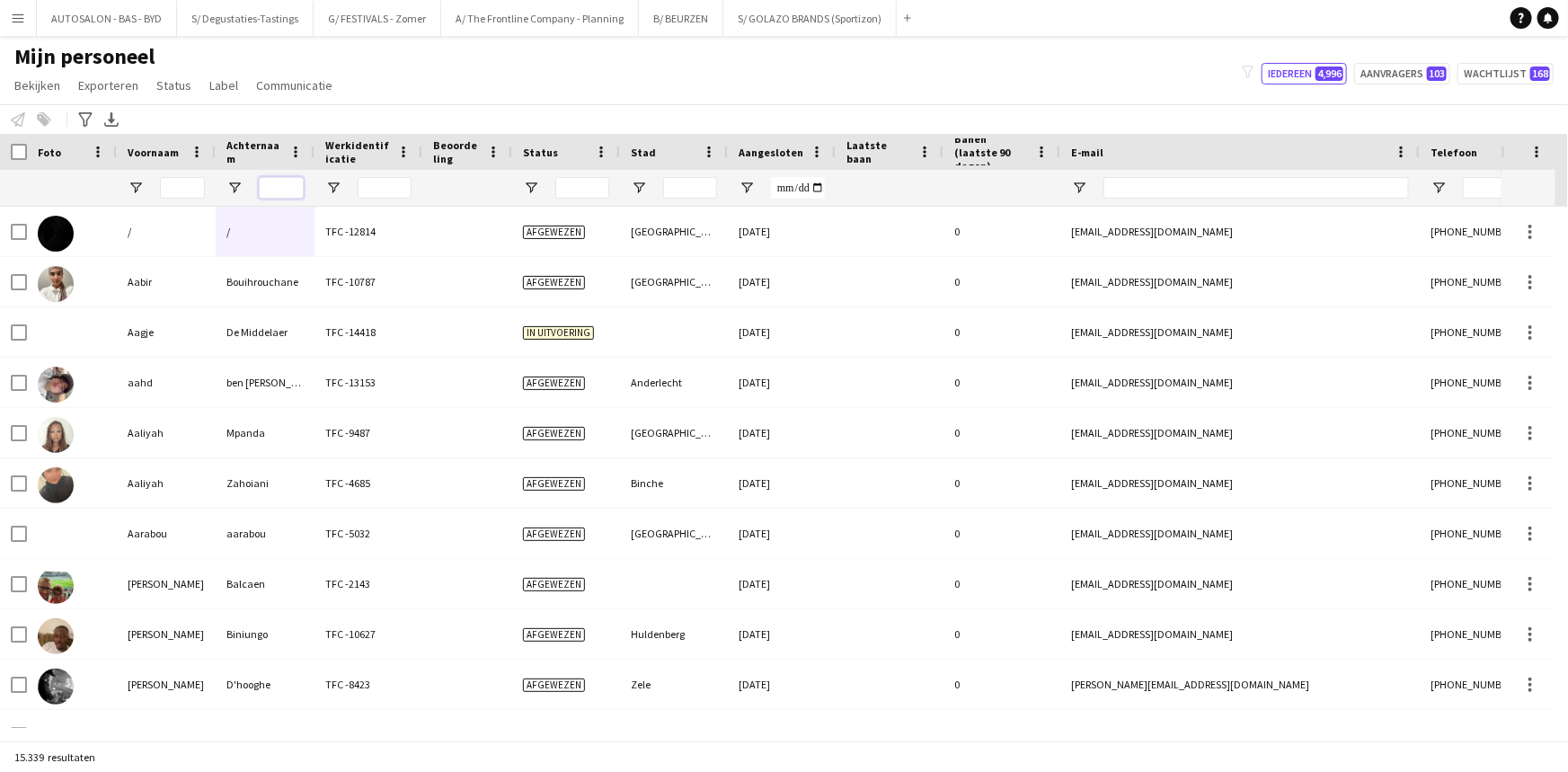
click at [288, 193] on input "Achternaam Filter Invoer" at bounding box center [281, 188] width 45 height 21
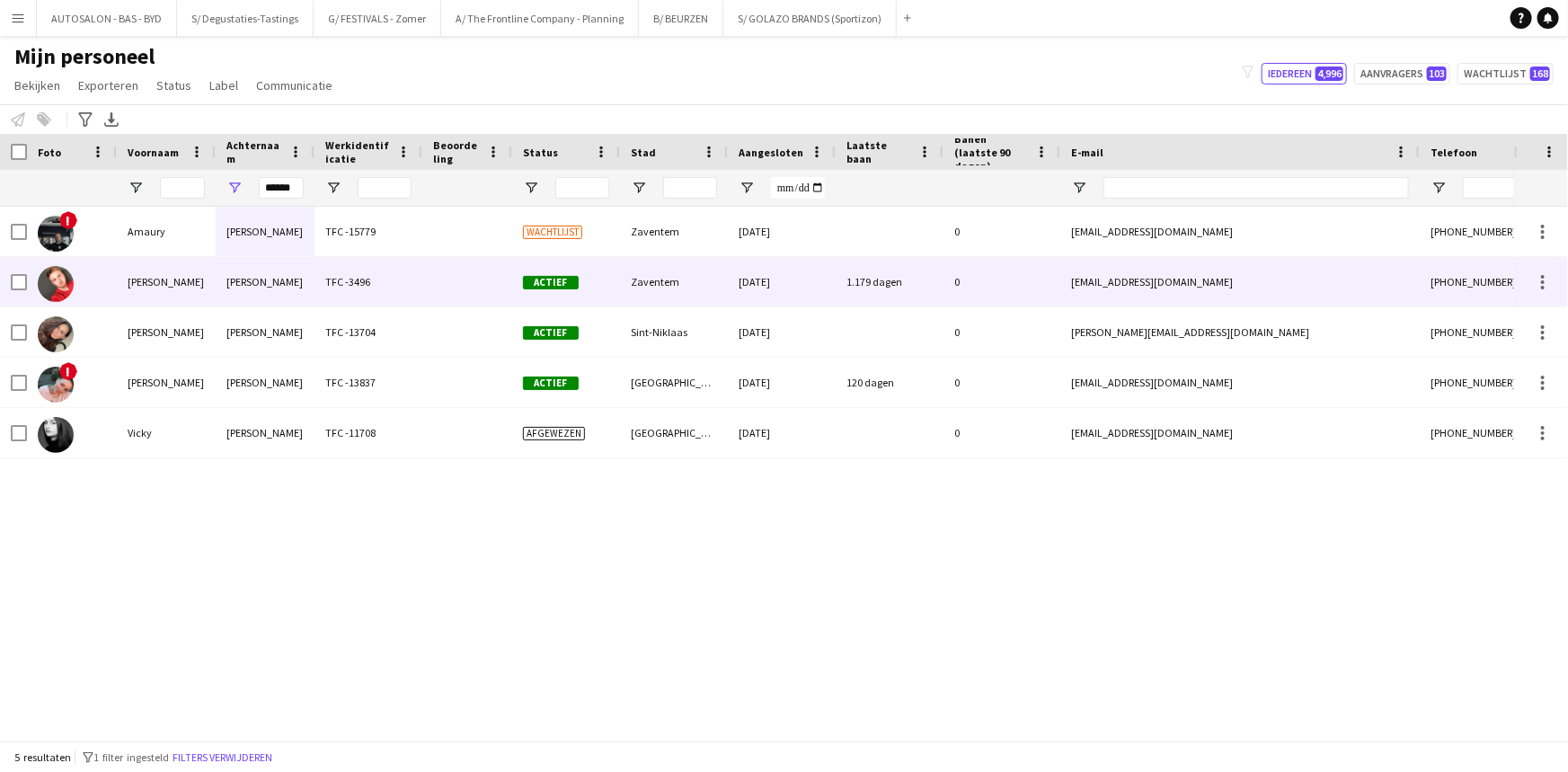
click at [284, 257] on div "[PERSON_NAME]" at bounding box center [265, 281] width 99 height 49
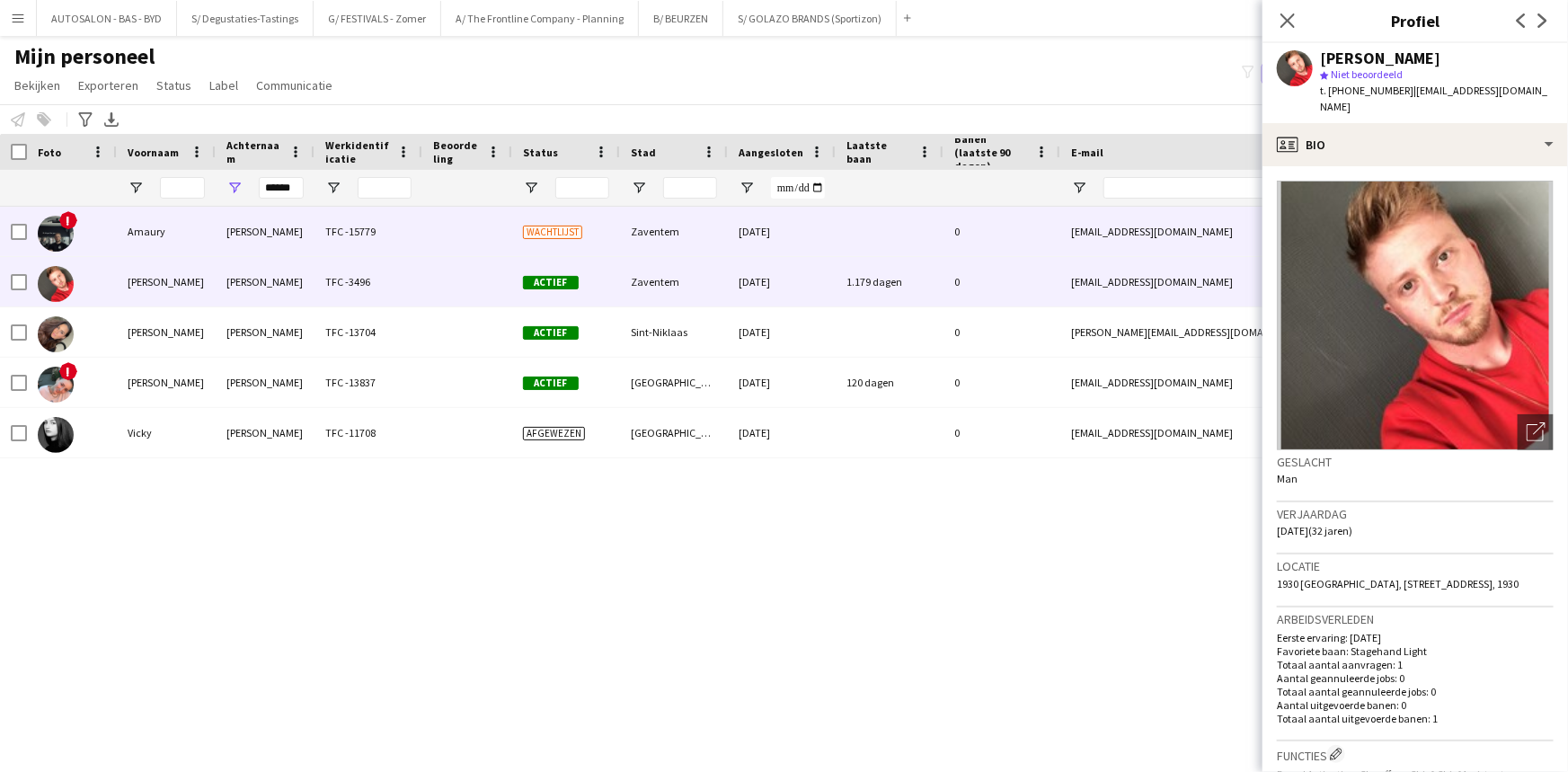
click at [280, 233] on div "[PERSON_NAME]" at bounding box center [265, 231] width 99 height 49
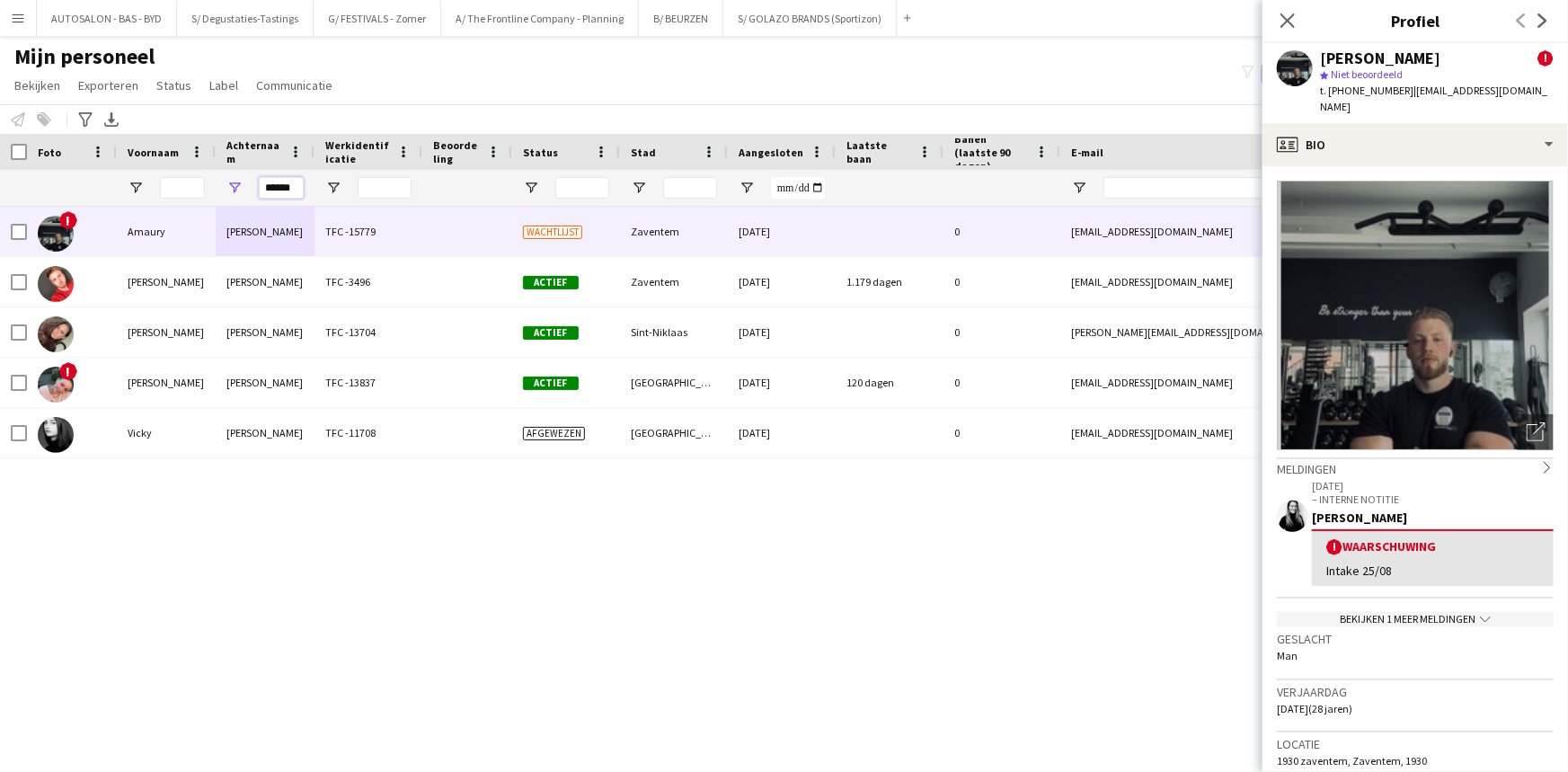
click at [281, 194] on input "******" at bounding box center [281, 188] width 45 height 21
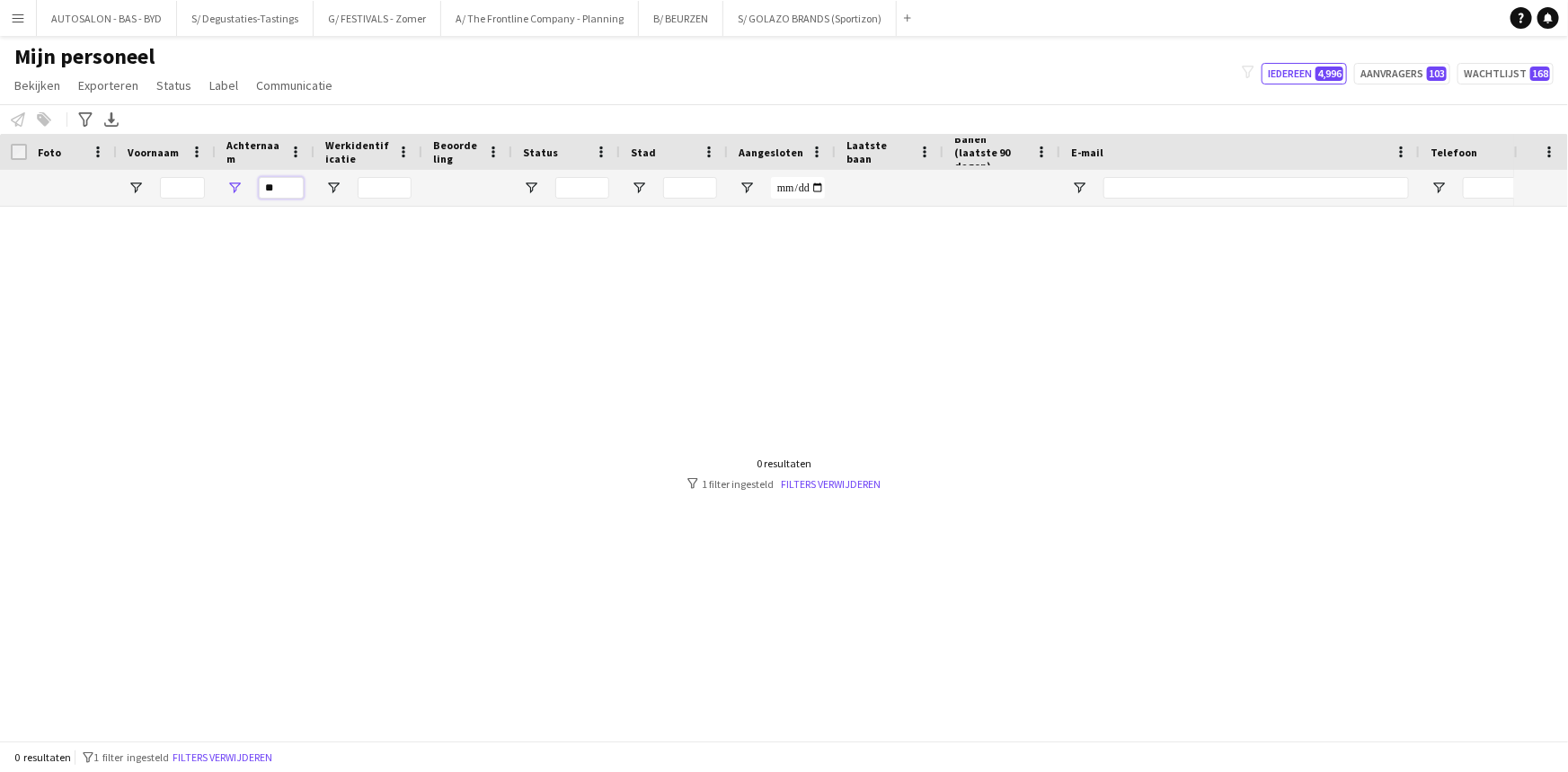
type input "*"
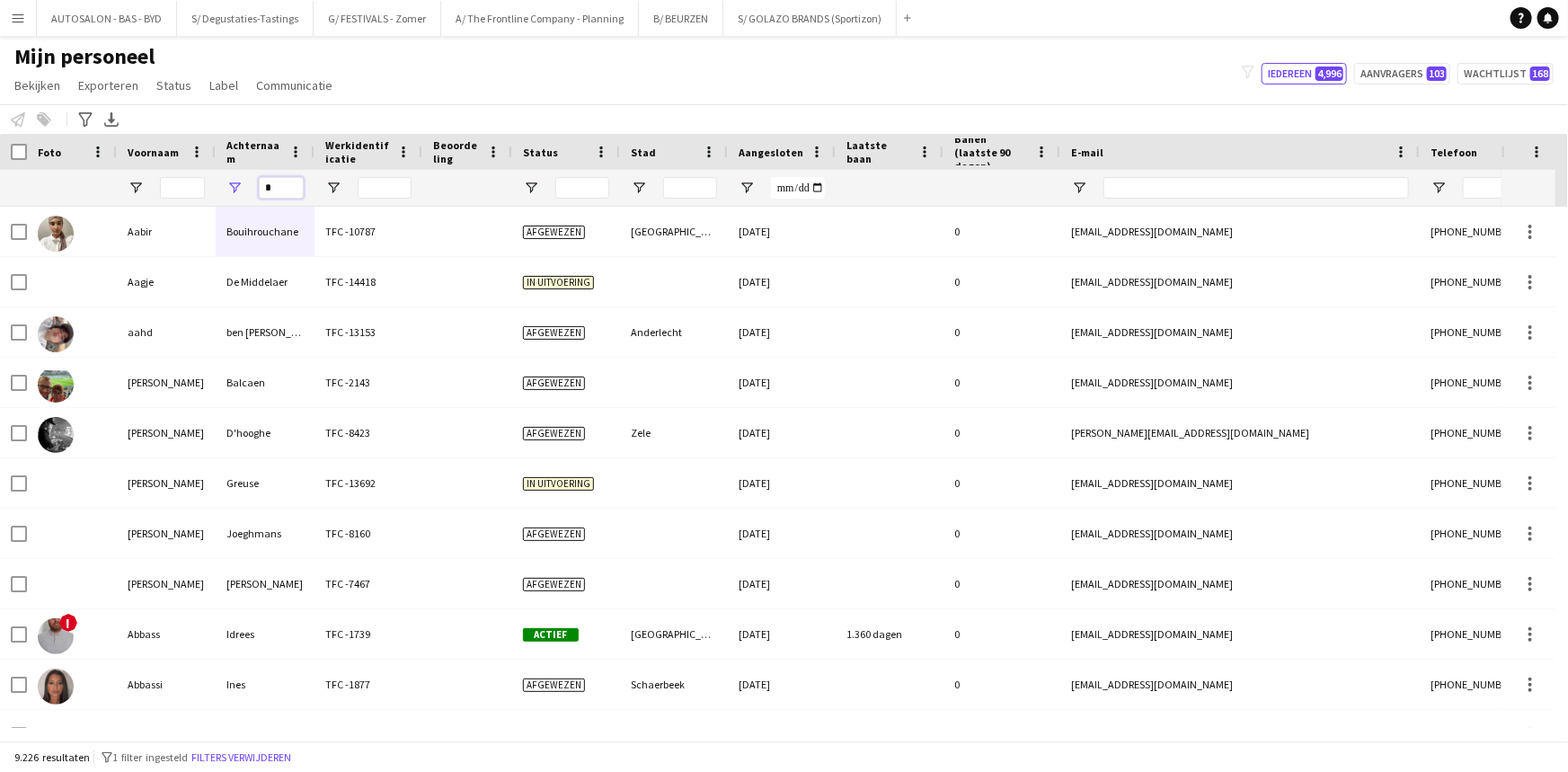
type input "*"
